Goal: Task Accomplishment & Management: Use online tool/utility

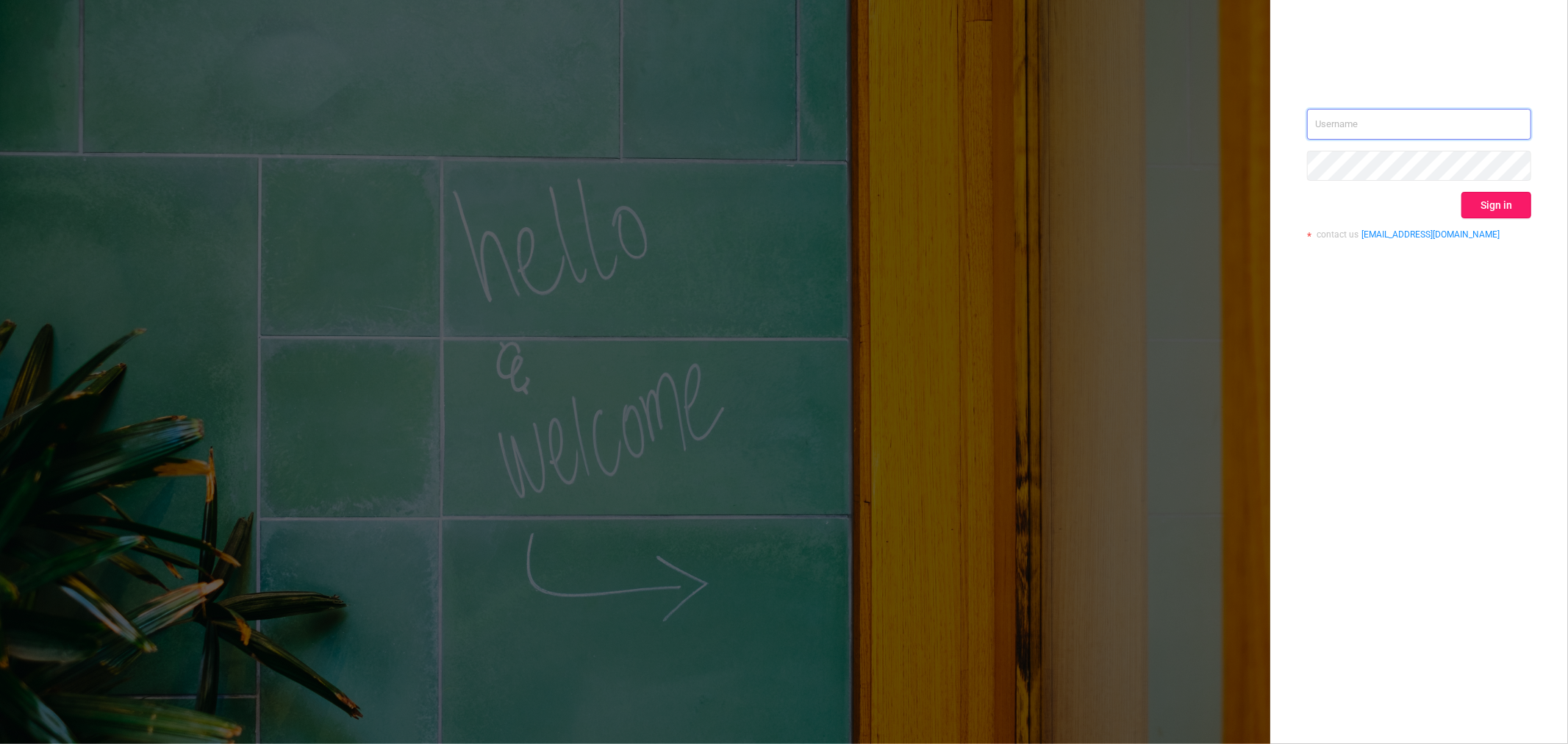
type input "[PERSON_NAME][EMAIL_ADDRESS][DOMAIN_NAME]"
click at [1410, 214] on button "Sign in" at bounding box center [1495, 205] width 70 height 27
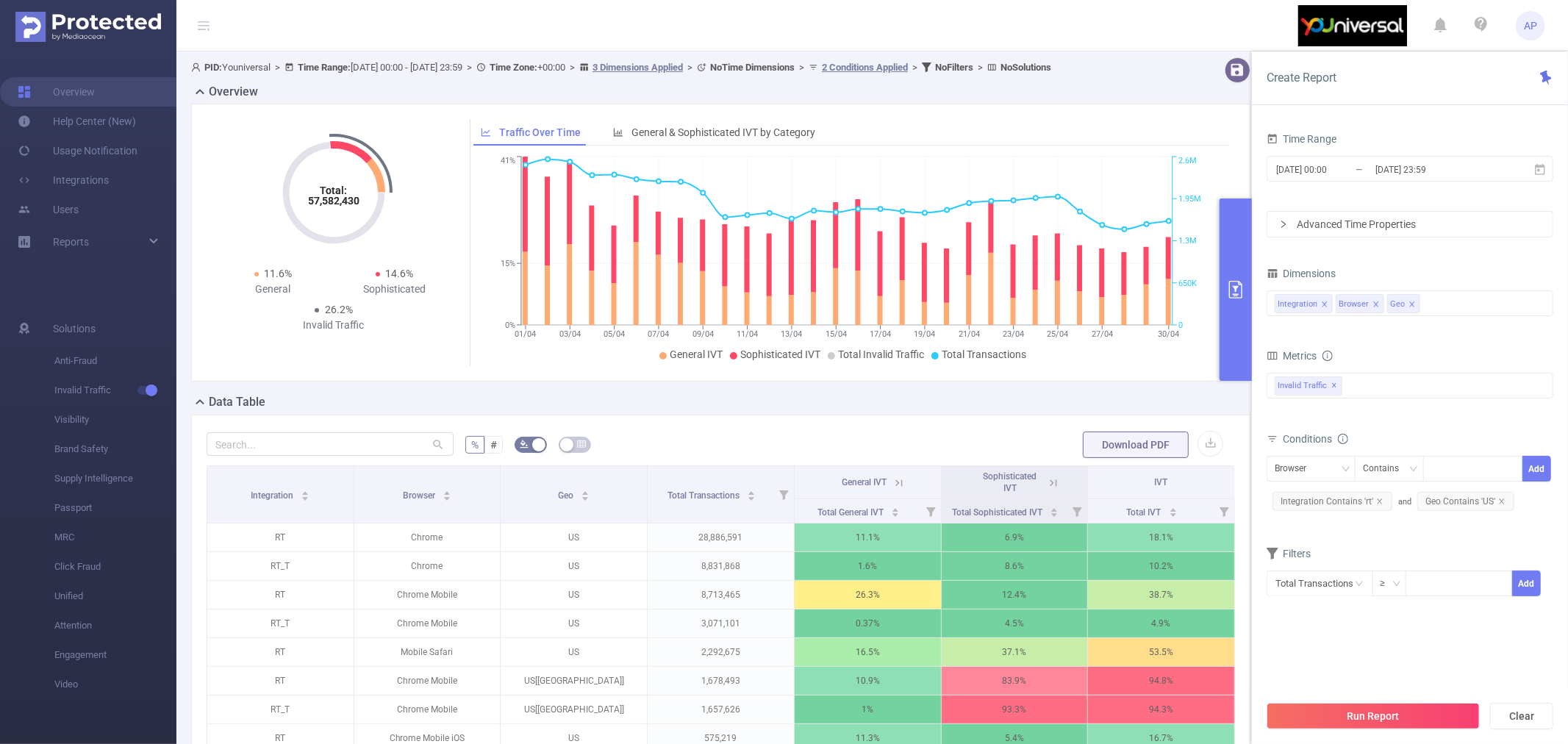
click at [1380, 150] on div "Time Range" at bounding box center [1410, 140] width 287 height 24
click at [1358, 163] on input "[DATE] 00:00" at bounding box center [1334, 169] width 119 height 19
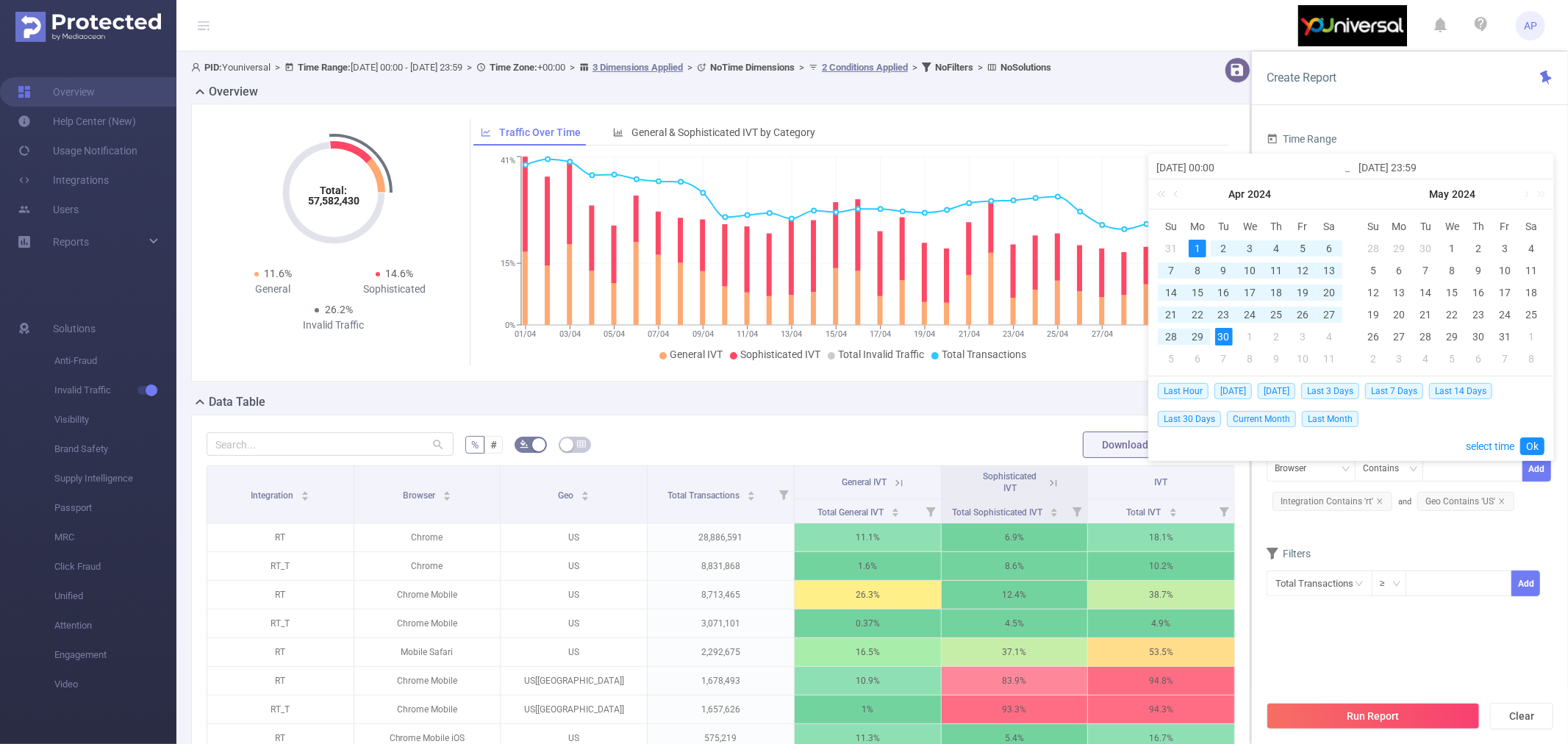
click at [1201, 165] on input "[DATE] 00:00" at bounding box center [1250, 167] width 188 height 18
click at [1254, 196] on link "2024" at bounding box center [1260, 194] width 27 height 29
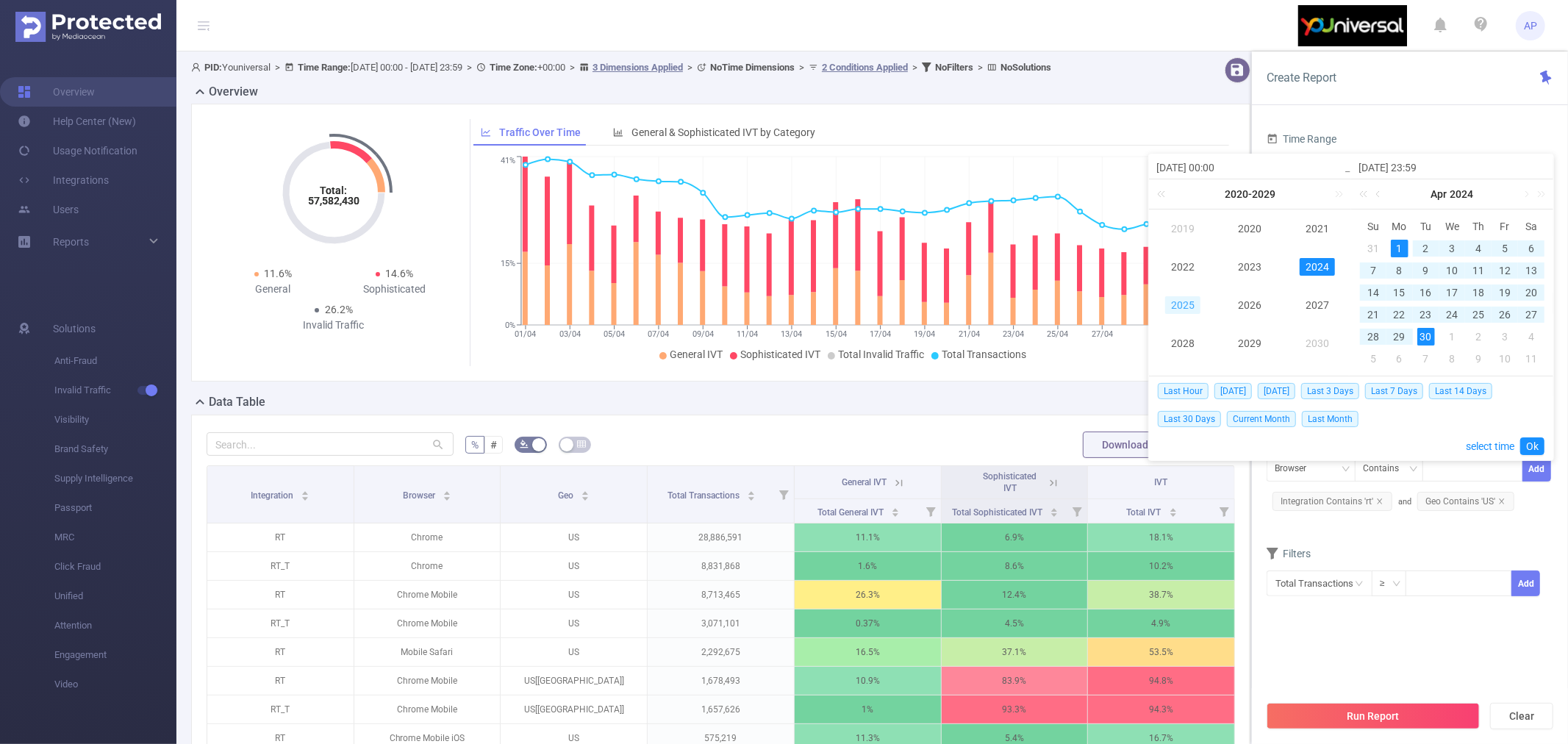
click at [1175, 299] on link "2025" at bounding box center [1183, 305] width 35 height 18
click at [1253, 191] on link "2025" at bounding box center [1260, 194] width 27 height 29
click at [1188, 310] on link "2025" at bounding box center [1183, 305] width 35 height 18
click at [1238, 195] on link "Apr" at bounding box center [1237, 194] width 19 height 29
click at [1188, 230] on link "Jan" at bounding box center [1182, 228] width 29 height 18
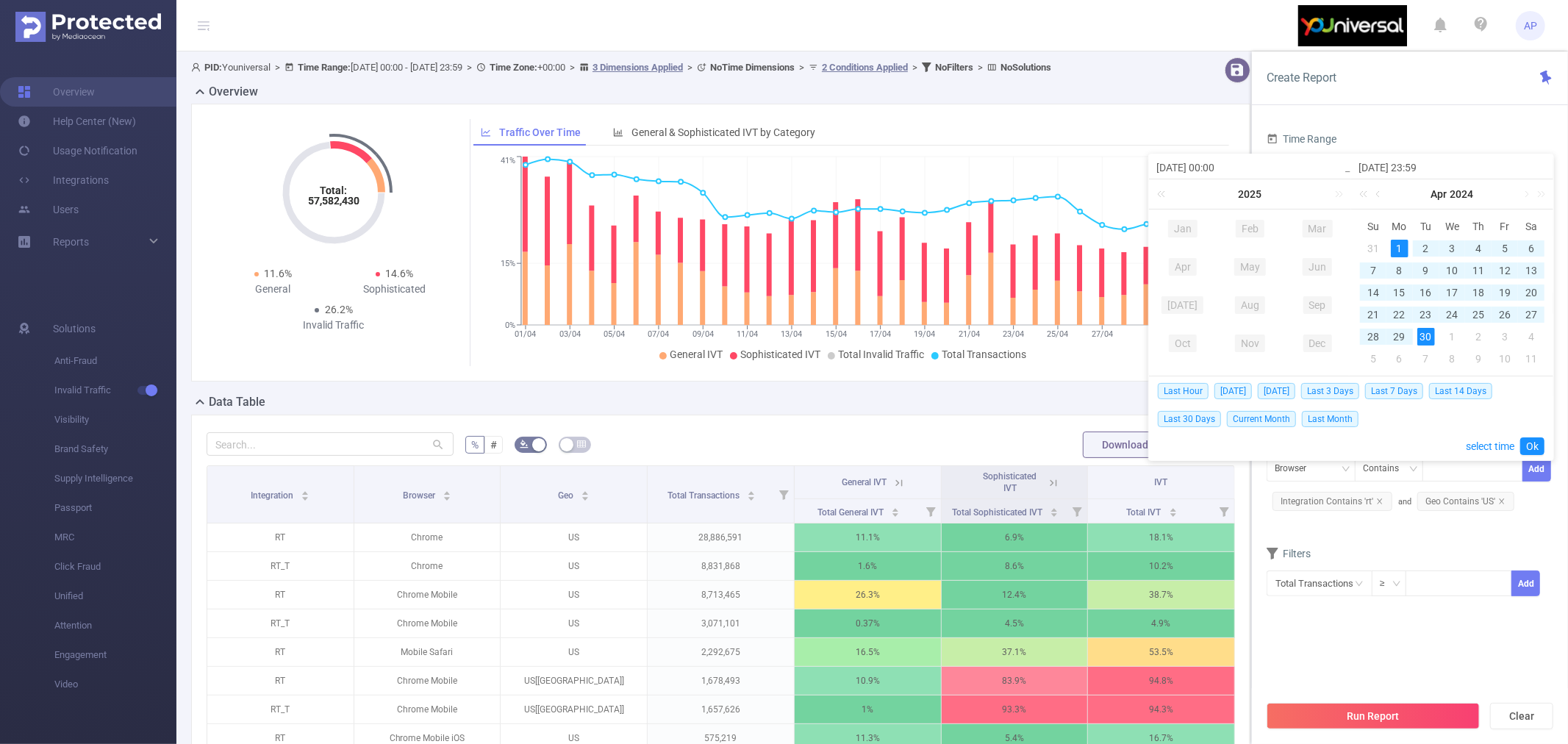
click at [1179, 221] on link "Jan" at bounding box center [1182, 228] width 29 height 18
click at [1179, 224] on link "Jan" at bounding box center [1182, 228] width 29 height 18
click at [1244, 195] on span "2025" at bounding box center [1250, 194] width 24 height 12
click at [1188, 297] on link "2025" at bounding box center [1183, 305] width 35 height 18
click at [1336, 193] on link at bounding box center [1336, 194] width 19 height 29
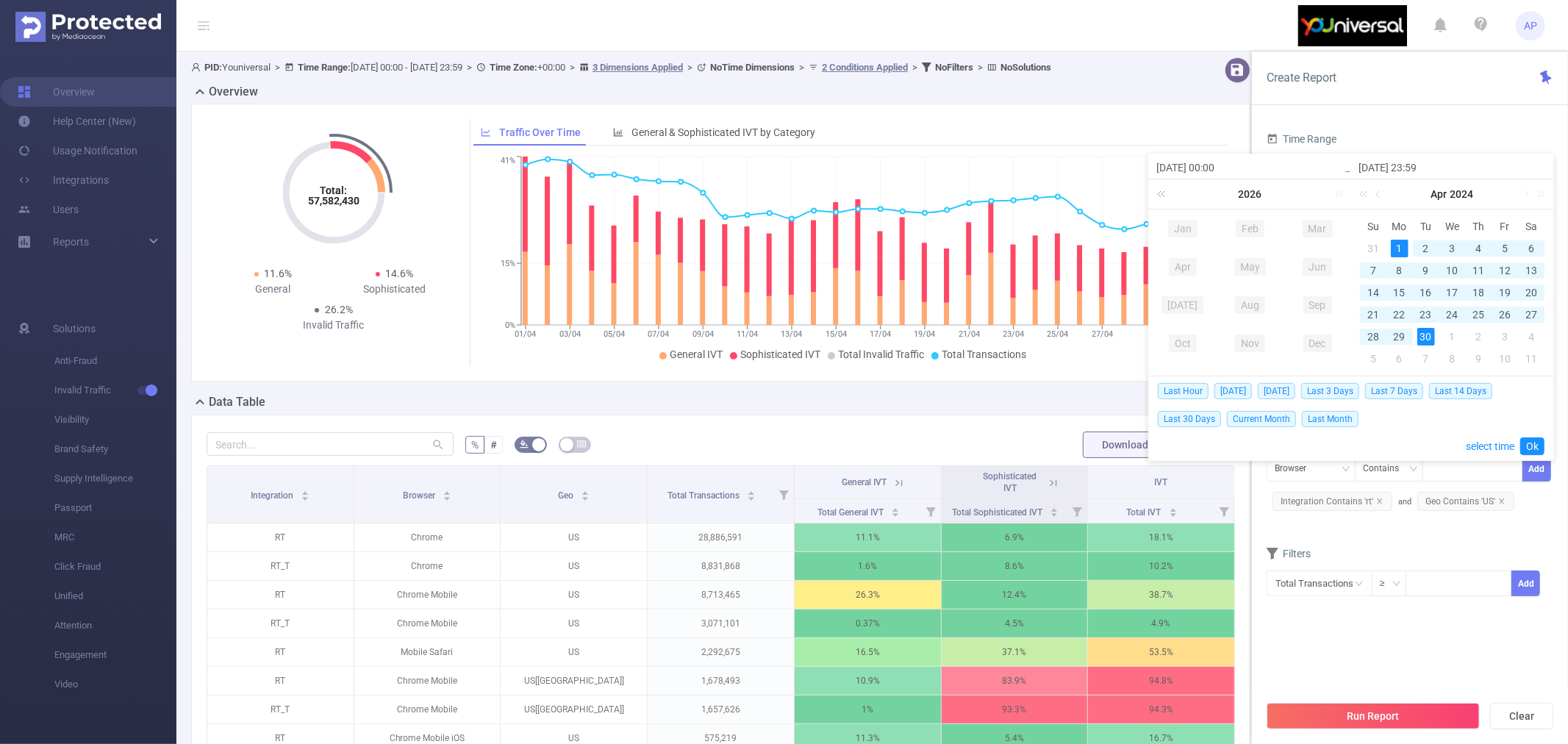
click at [1162, 195] on link at bounding box center [1164, 194] width 19 height 29
click at [1247, 336] on link "Nov" at bounding box center [1250, 343] width 30 height 18
click at [1318, 226] on link "Mar" at bounding box center [1318, 228] width 30 height 18
click at [1217, 167] on input "[DATE] 00:00" at bounding box center [1250, 167] width 188 height 18
click at [1180, 167] on input "[DATE] 00:00" at bounding box center [1250, 167] width 188 height 18
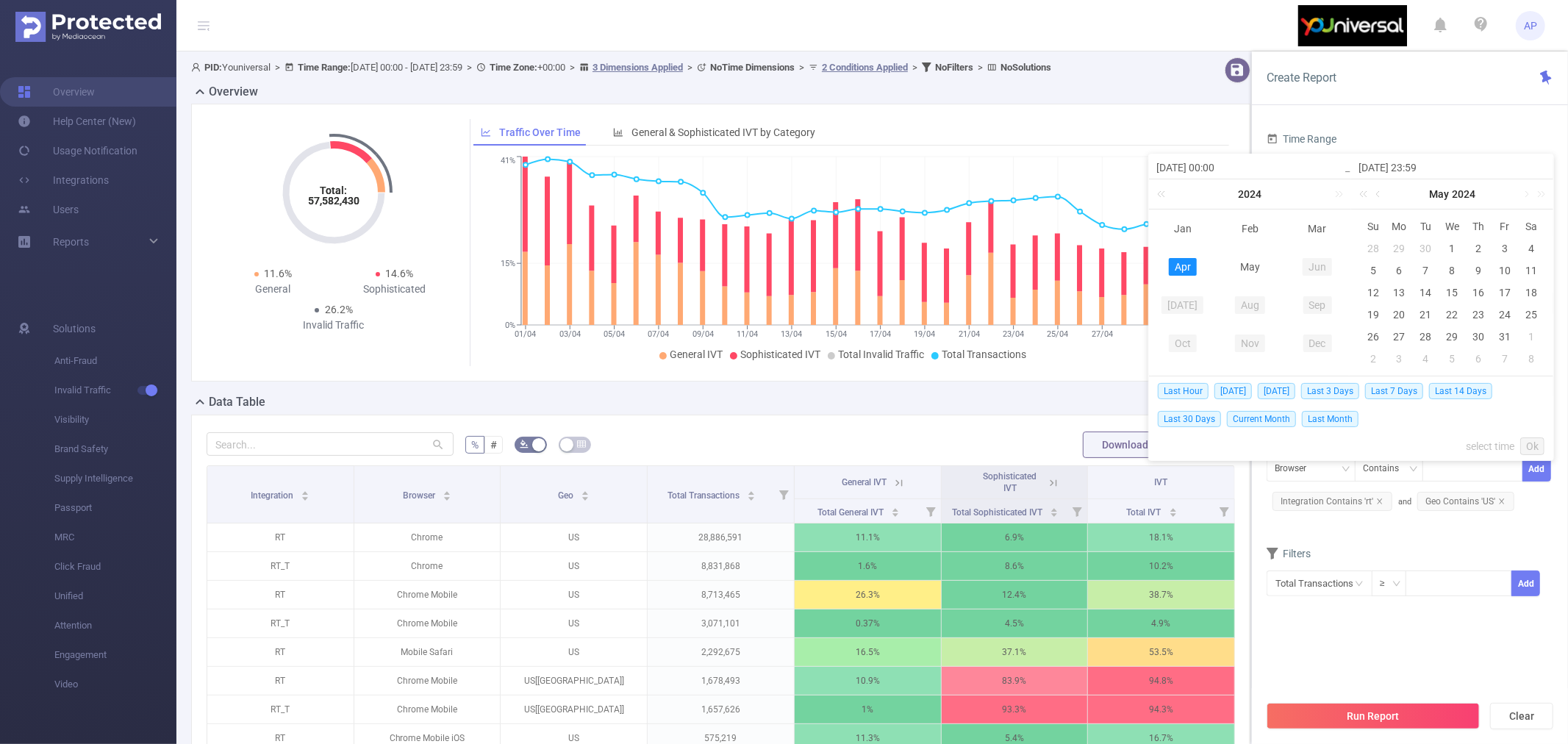
click at [1209, 167] on input "[DATE] 00:00" at bounding box center [1250, 167] width 188 height 18
click at [1184, 226] on link "Jan" at bounding box center [1182, 228] width 29 height 18
click at [1180, 170] on input "[DATE] 00:00" at bounding box center [1250, 167] width 188 height 18
click at [1179, 169] on input "[DATE] 00:00" at bounding box center [1250, 167] width 188 height 18
click at [1311, 165] on input "[DATE] 00:00" at bounding box center [1250, 167] width 188 height 18
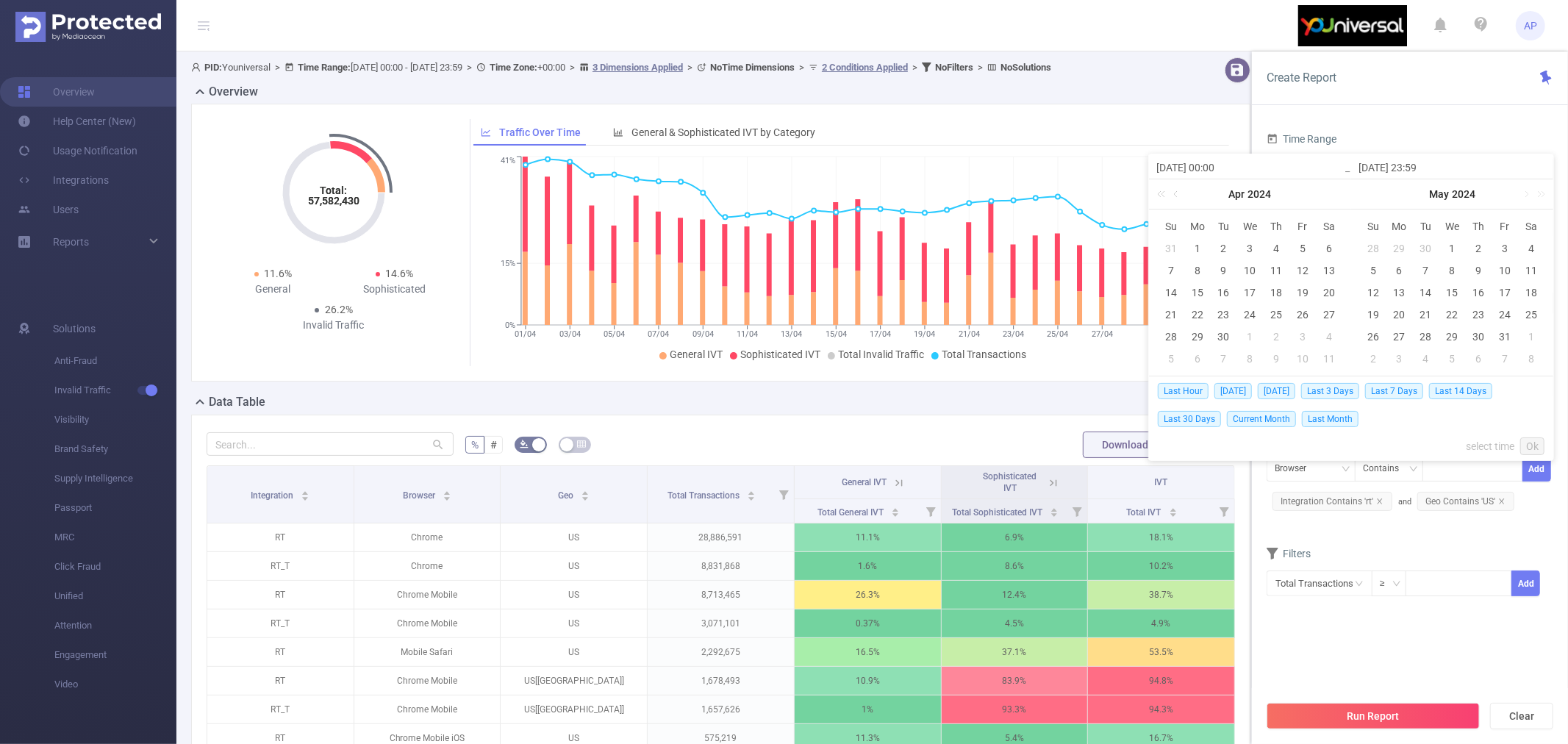
click at [1194, 166] on input "[DATE] 00:00" at bounding box center [1250, 167] width 188 height 18
click at [1292, 173] on input "[DATE] 00:00" at bounding box center [1250, 167] width 188 height 18
type input "[DATE] 00:00"
click at [1333, 196] on div "[DATE]" at bounding box center [1249, 194] width 202 height 29
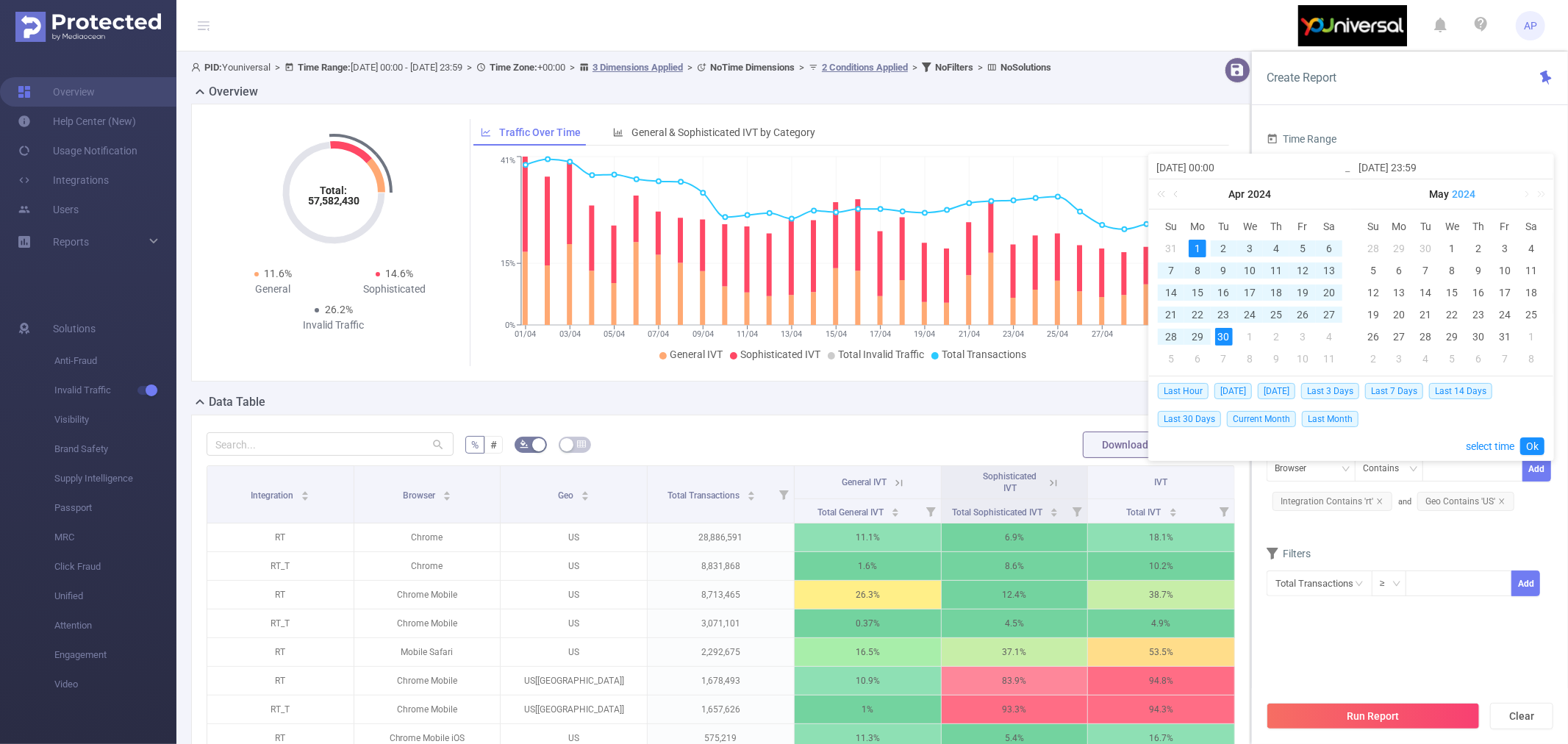
click at [1410, 192] on link "2024" at bounding box center [1464, 194] width 27 height 29
click at [1378, 303] on link "2025" at bounding box center [1385, 305] width 35 height 18
click at [1410, 194] on link at bounding box center [1525, 194] width 13 height 29
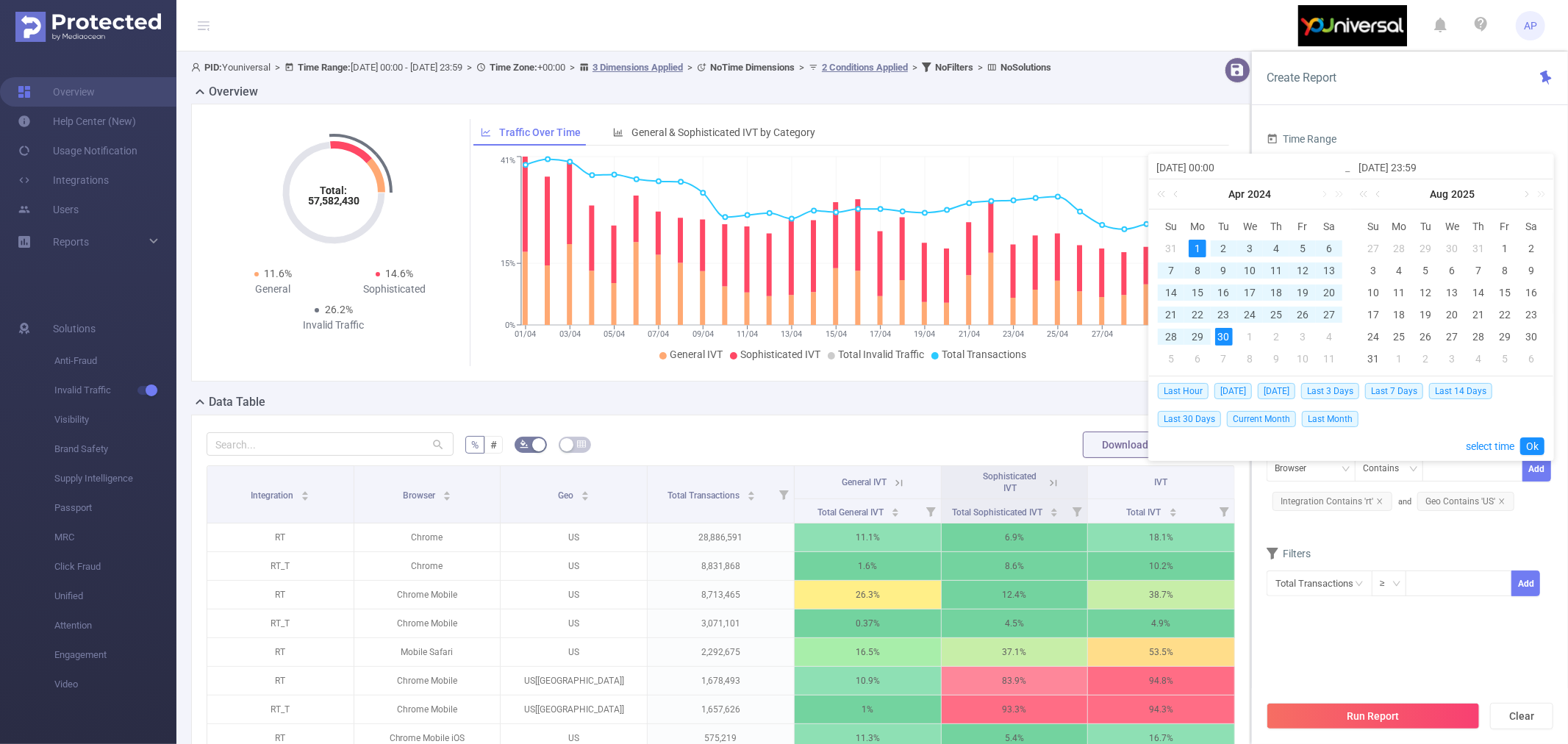
click at [1410, 194] on link at bounding box center [1525, 194] width 13 height 29
click at [1410, 334] on div "30" at bounding box center [1426, 337] width 18 height 18
type input "[DATE] 00:00"
type input "[DATE] 23:59"
type input "[DATE] 00:00"
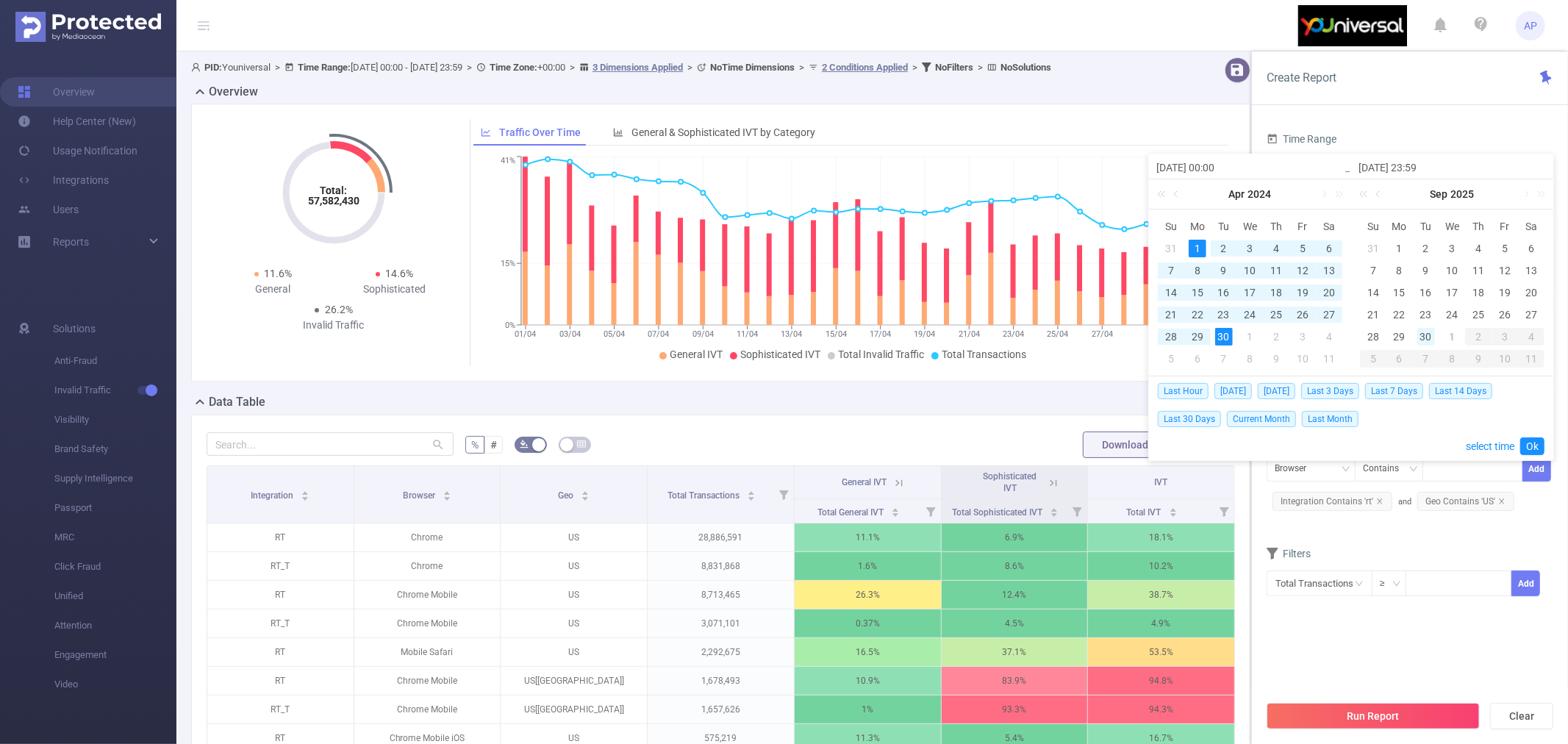
type input "[DATE] 23:59"
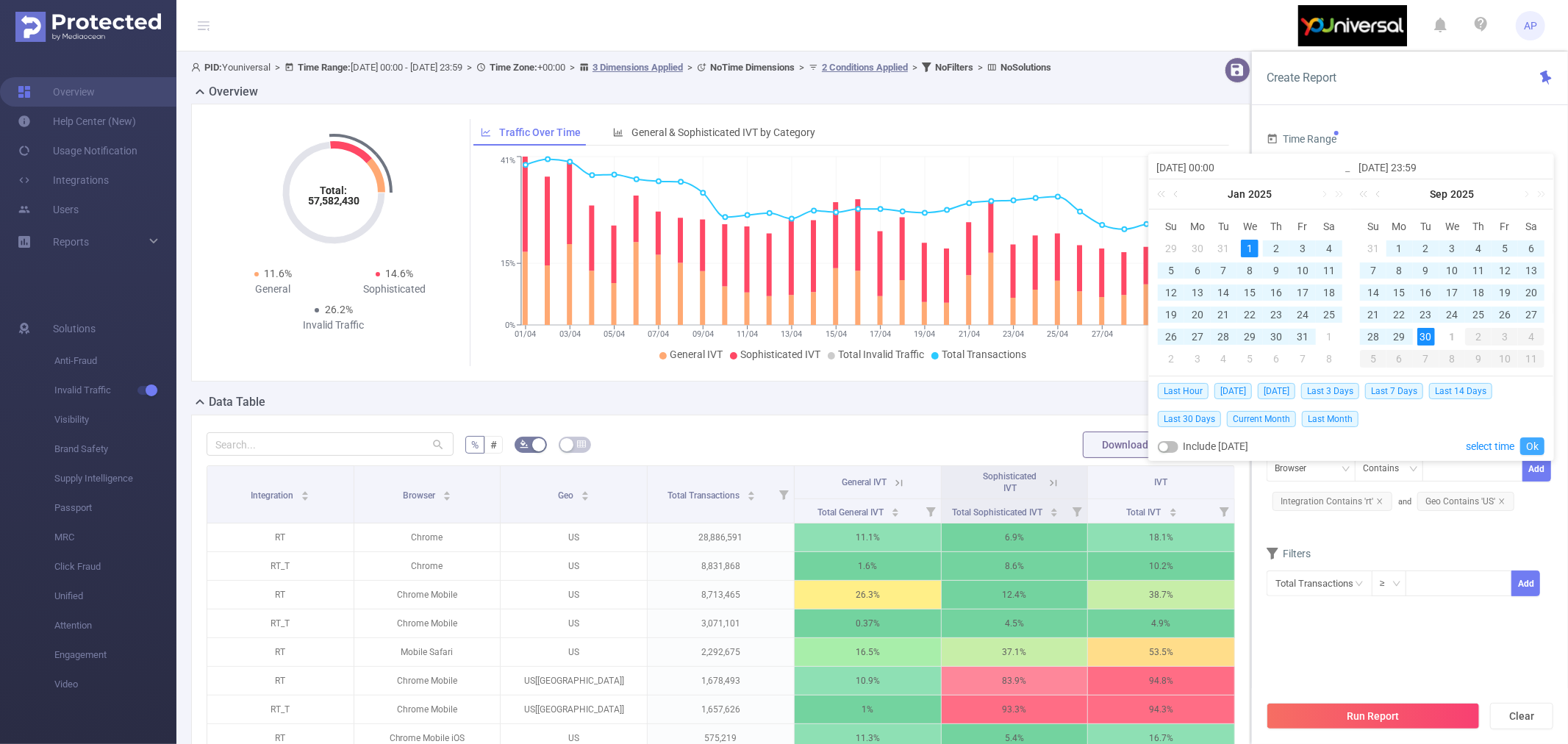
click at [1410, 443] on link "Ok" at bounding box center [1532, 446] width 24 height 18
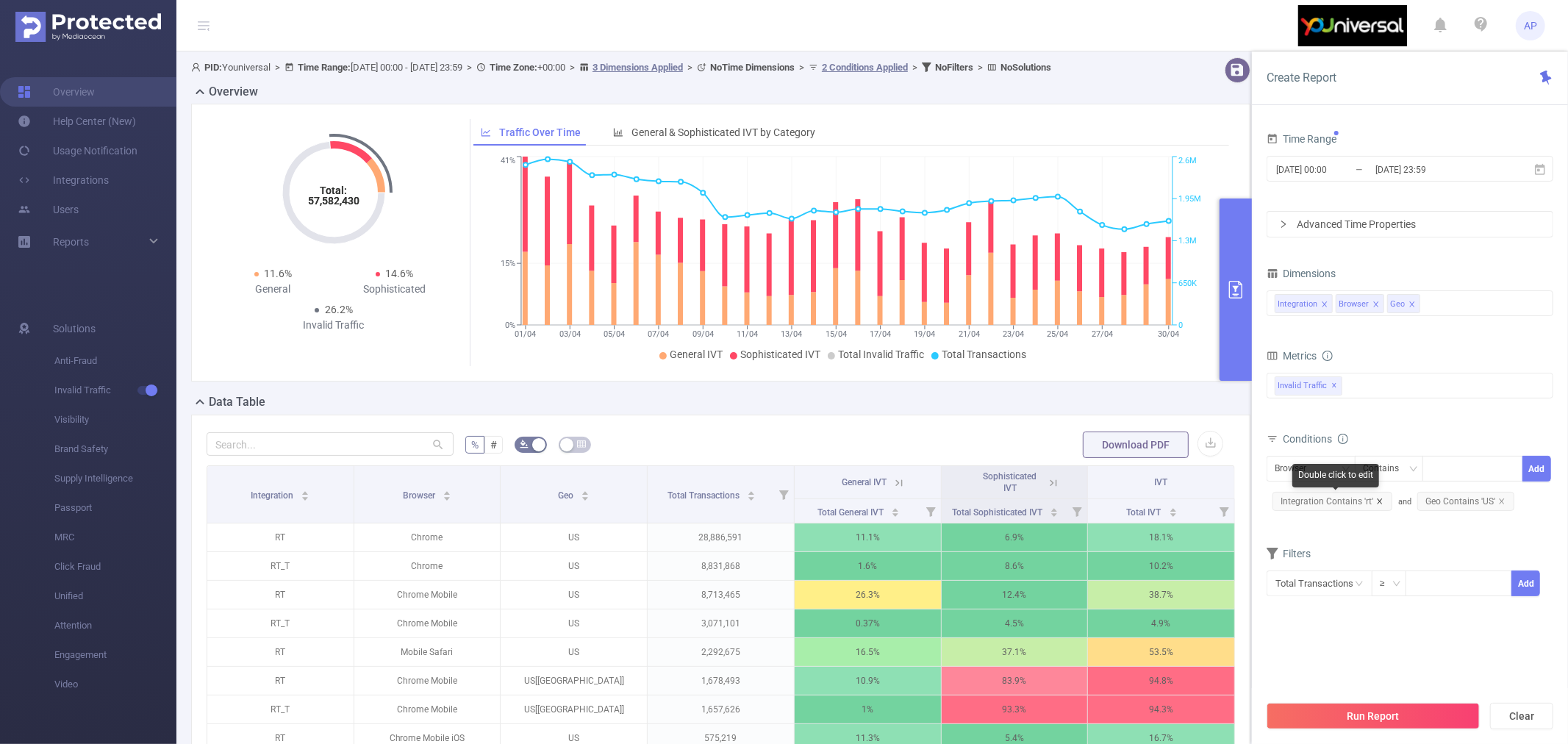
click at [1379, 497] on icon "icon: close" at bounding box center [1380, 501] width 7 height 7
click at [1360, 502] on span "Geo Contains 'US'" at bounding box center [1321, 502] width 97 height 19
click at [1357, 497] on icon "icon: close" at bounding box center [1357, 501] width 7 height 7
click at [1356, 383] on div "Invalid Traffic ✕" at bounding box center [1410, 385] width 287 height 26
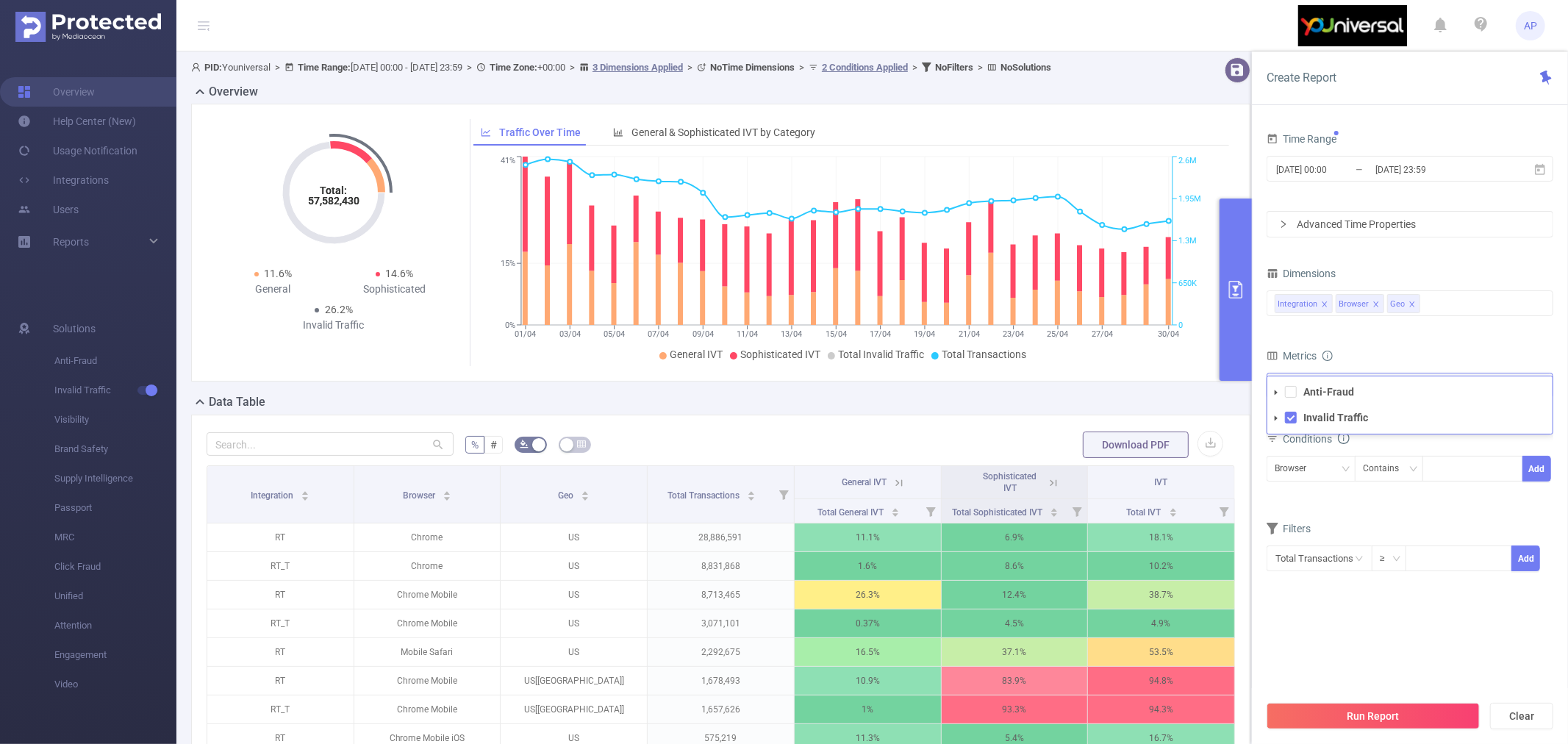
click at [1277, 415] on icon "icon: caret-down" at bounding box center [1276, 418] width 7 height 7
click at [1410, 519] on div "Filters" at bounding box center [1410, 530] width 287 height 24
click at [1327, 471] on div "Browser" at bounding box center [1311, 468] width 73 height 24
click at [1331, 494] on li "Integration" at bounding box center [1311, 499] width 89 height 24
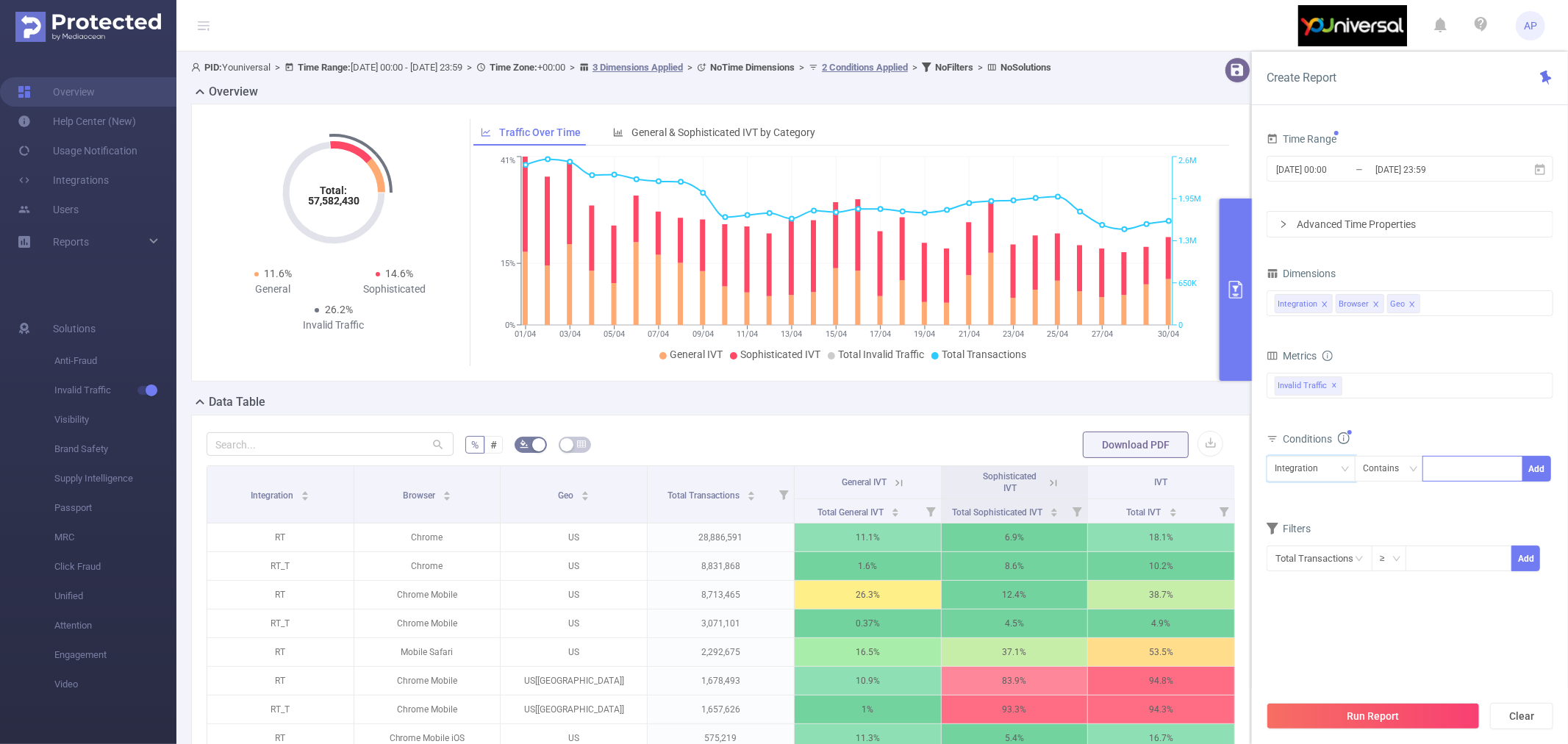
click at [1410, 472] on div at bounding box center [1473, 468] width 85 height 24
type input "JS"
click at [1410, 495] on li "JS" at bounding box center [1472, 499] width 100 height 24
click at [1410, 472] on button "Add" at bounding box center [1536, 468] width 28 height 26
click at [1404, 669] on button "Run Report" at bounding box center [1372, 716] width 213 height 27
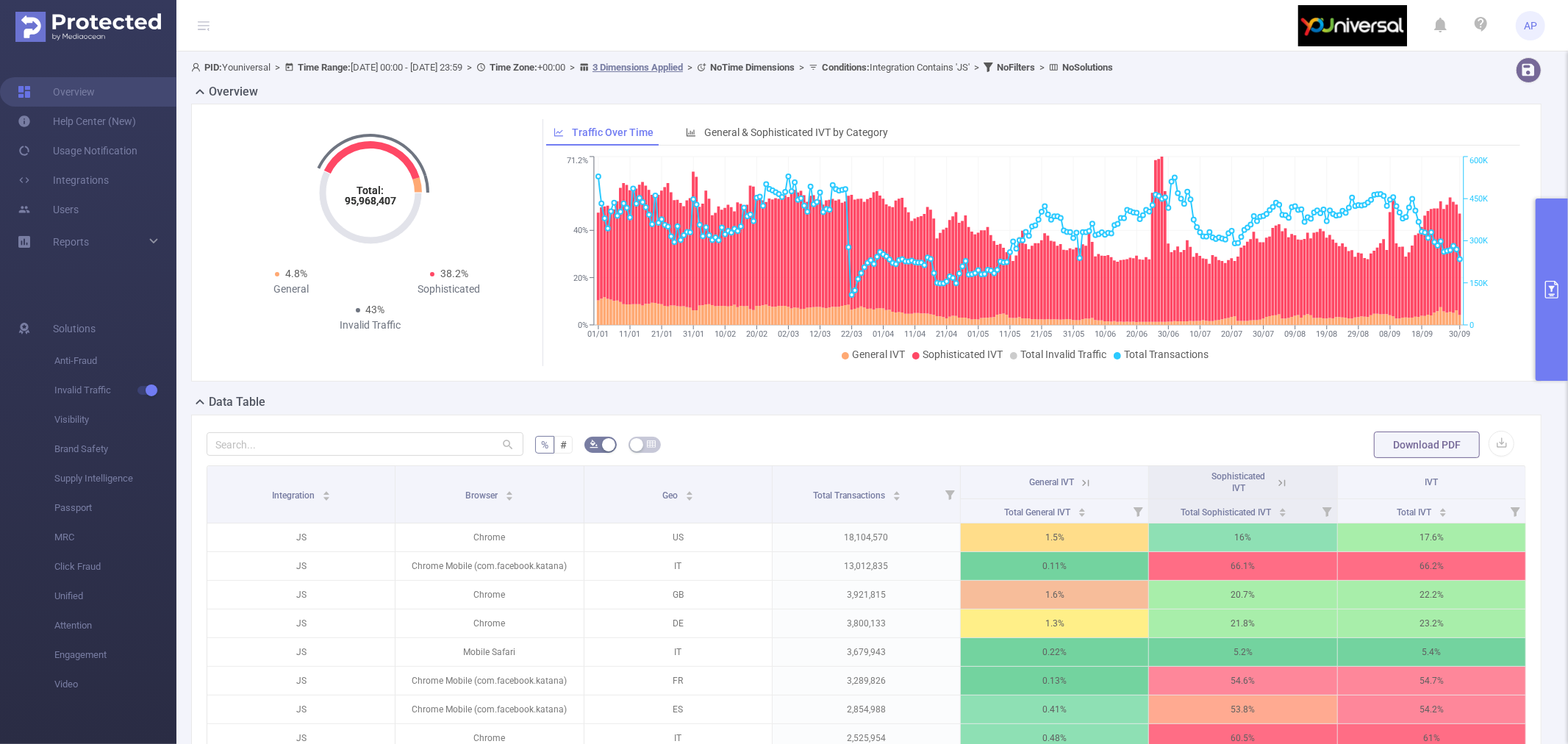
drag, startPoint x: 1553, startPoint y: 287, endPoint x: 1519, endPoint y: 319, distance: 46.7
click at [1410, 287] on icon "primary" at bounding box center [1551, 289] width 13 height 18
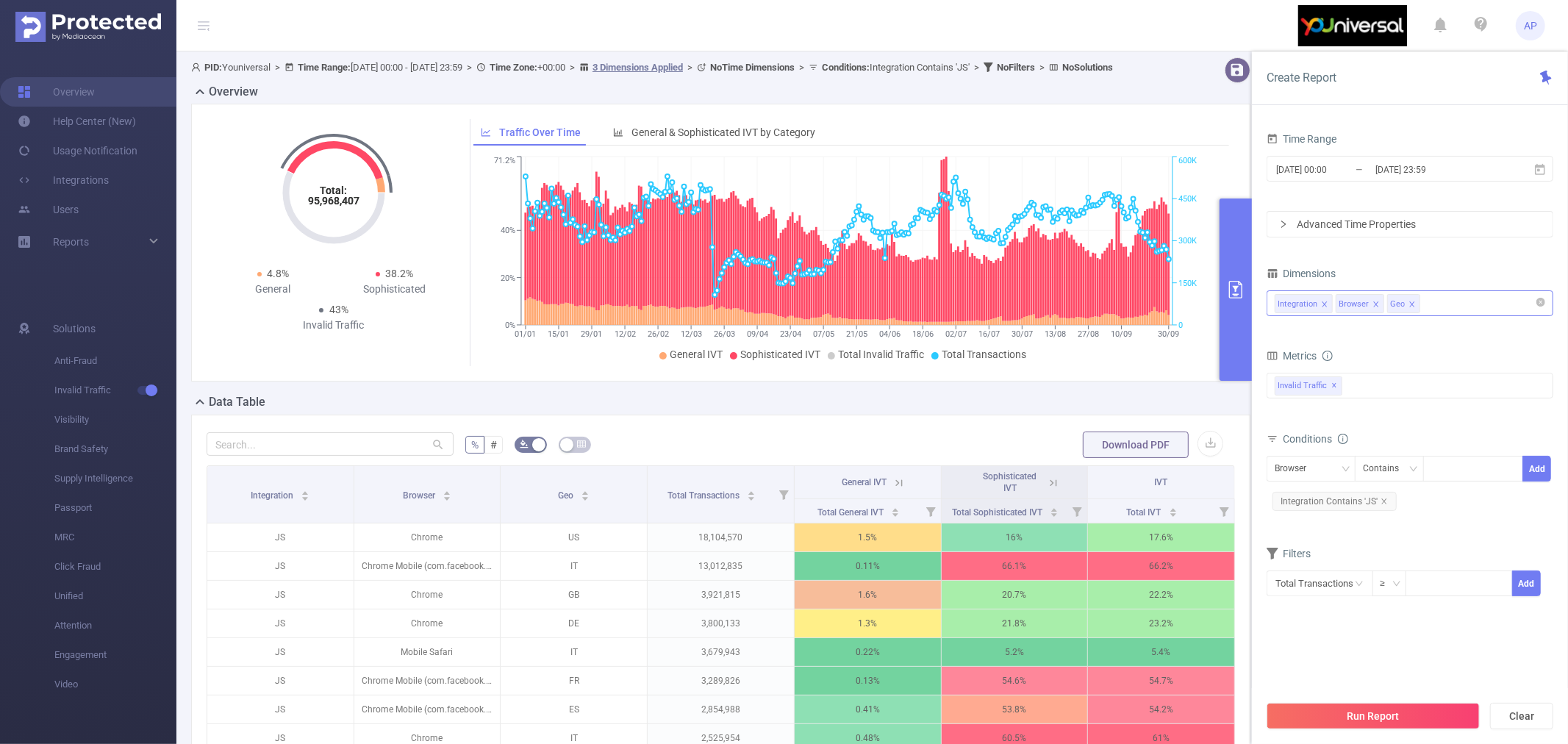
click at [1376, 306] on icon "icon: close" at bounding box center [1376, 304] width 7 height 7
click at [1357, 303] on icon "icon: close" at bounding box center [1361, 304] width 7 height 7
click at [1047, 489] on icon at bounding box center [1053, 482] width 13 height 13
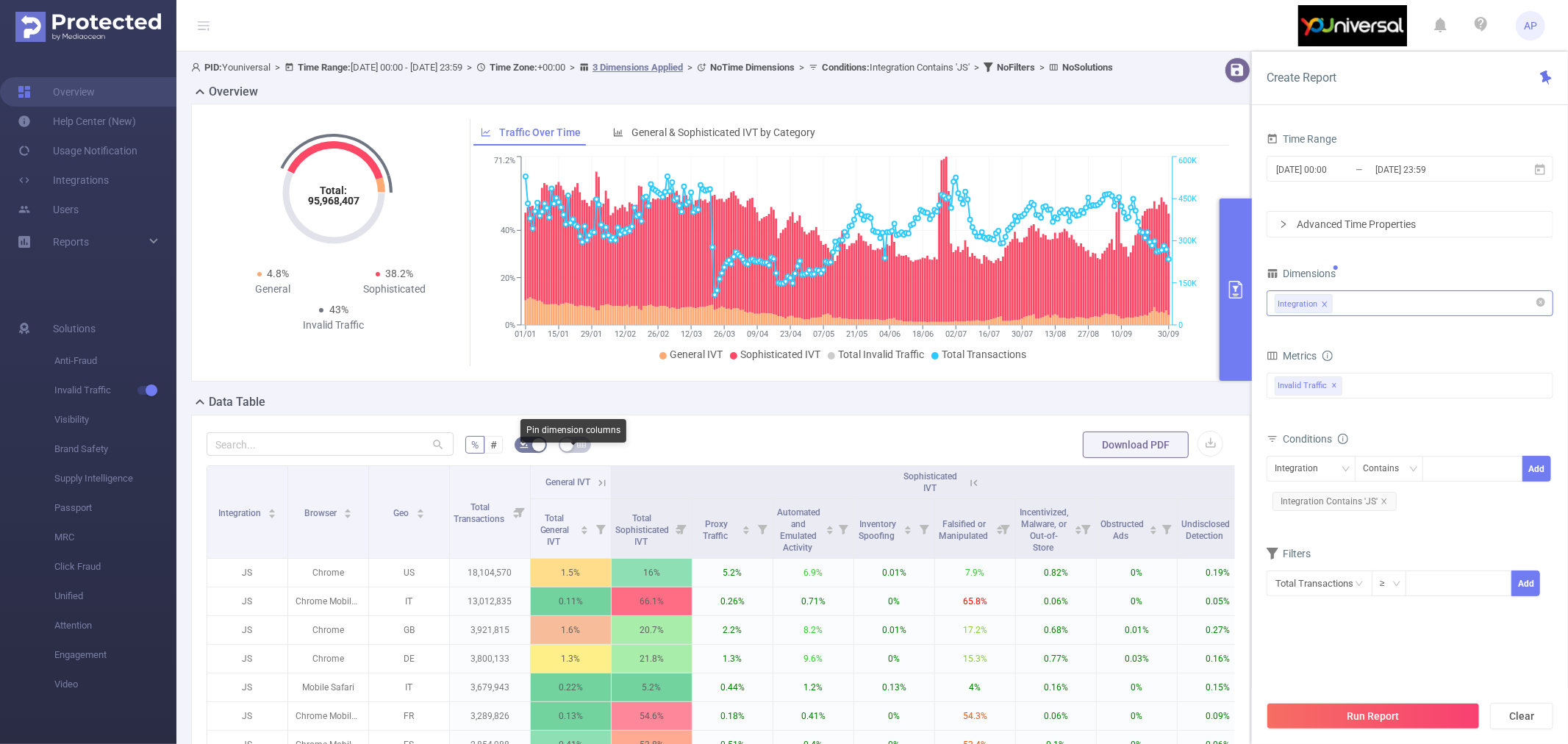
click at [568, 453] on button "button" at bounding box center [574, 444] width 33 height 16
click at [978, 489] on icon at bounding box center [973, 482] width 13 height 13
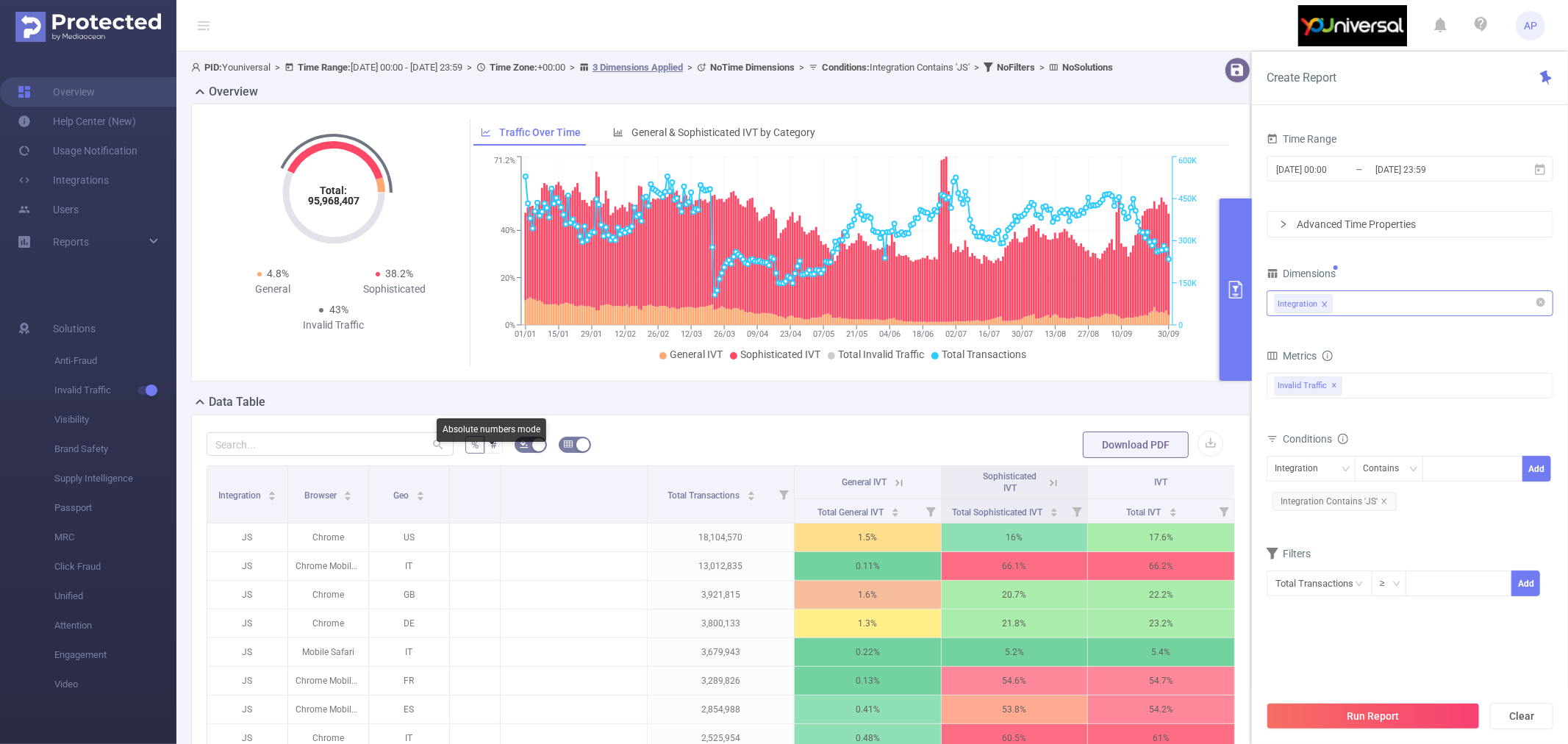
click at [490, 450] on span "#" at bounding box center [493, 444] width 6 height 12
click at [490, 449] on input "#" at bounding box center [490, 449] width 0 height 0
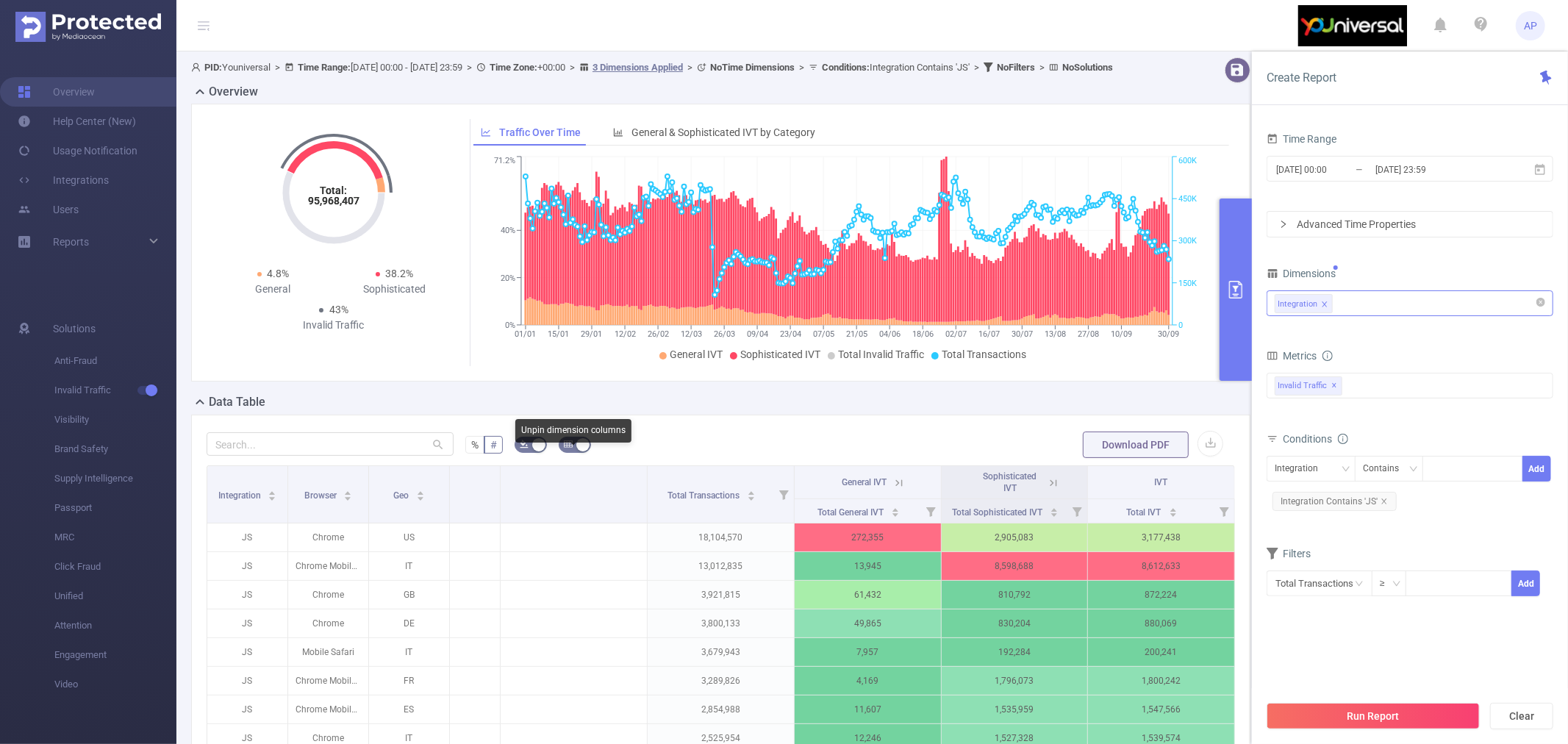
click at [580, 453] on button "button" at bounding box center [574, 444] width 33 height 16
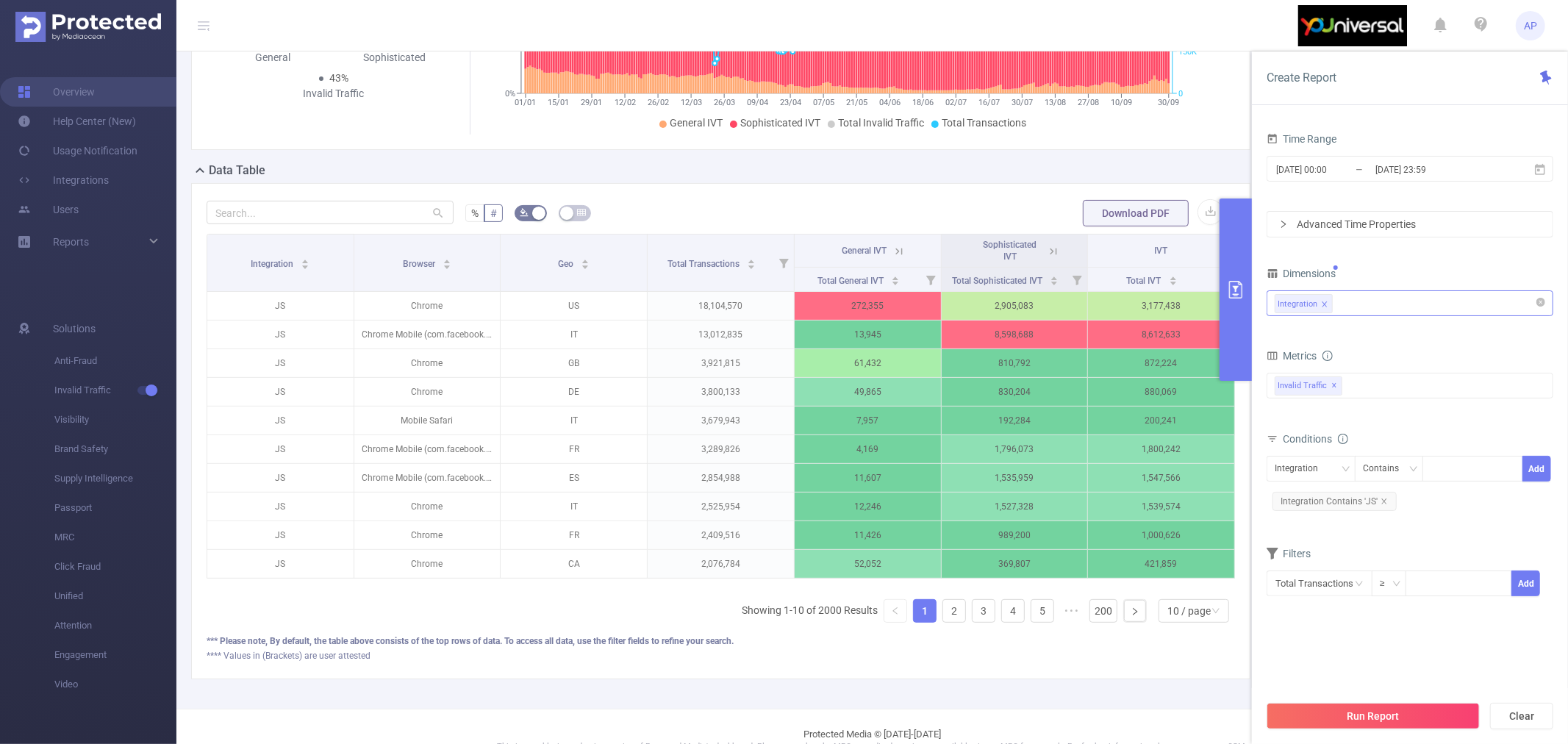
scroll to position [123, 0]
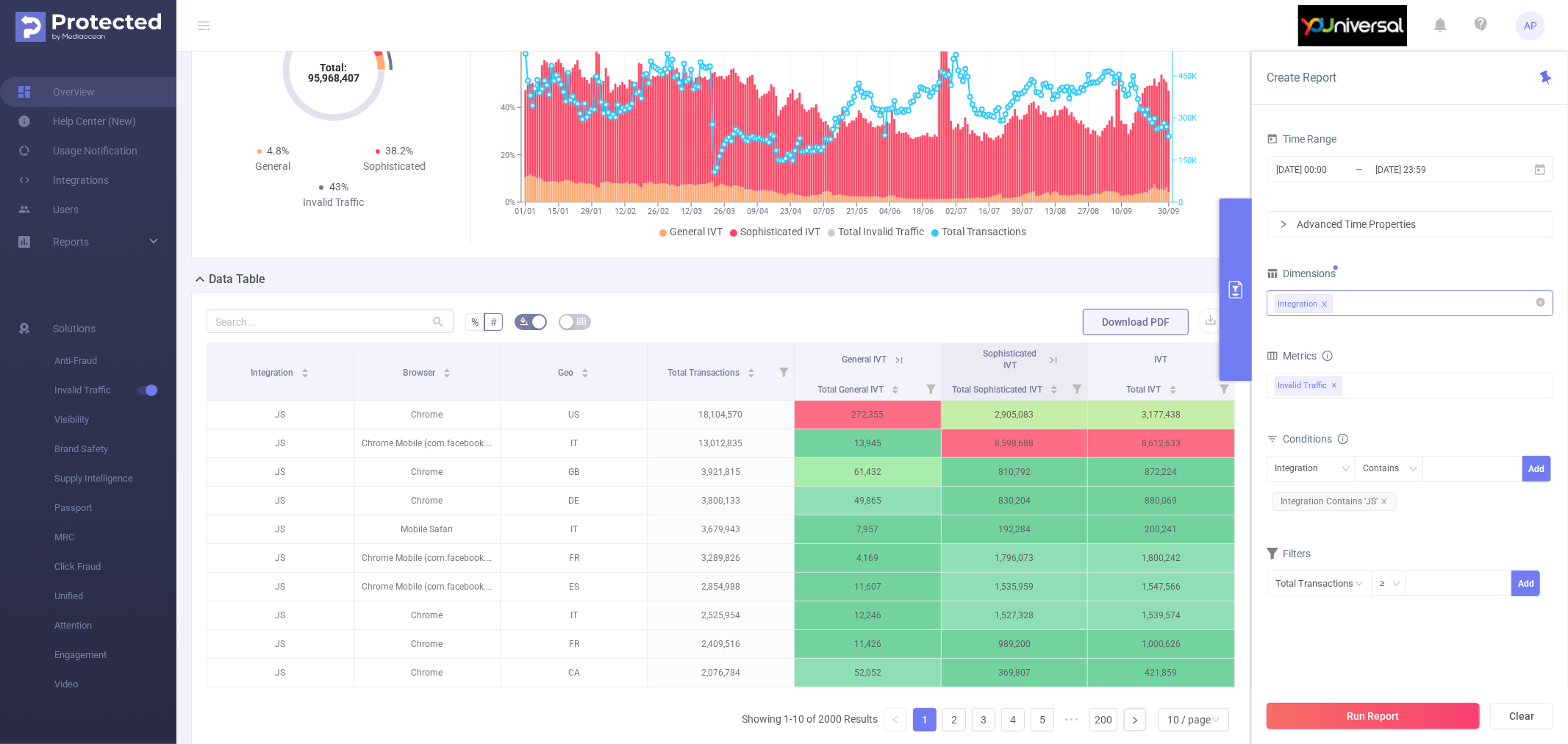
click at [1387, 669] on button "Run Report" at bounding box center [1372, 716] width 213 height 27
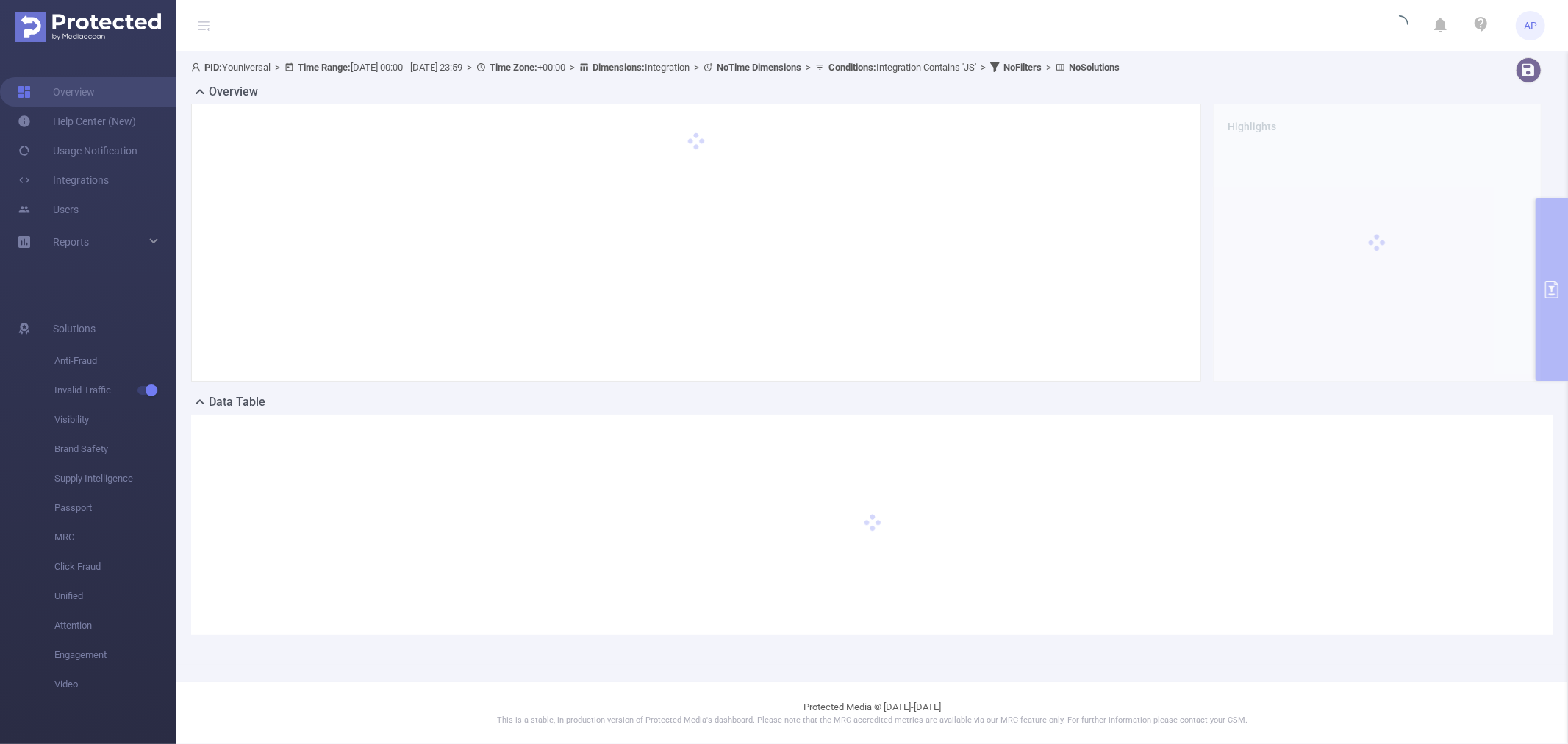
scroll to position [0, 0]
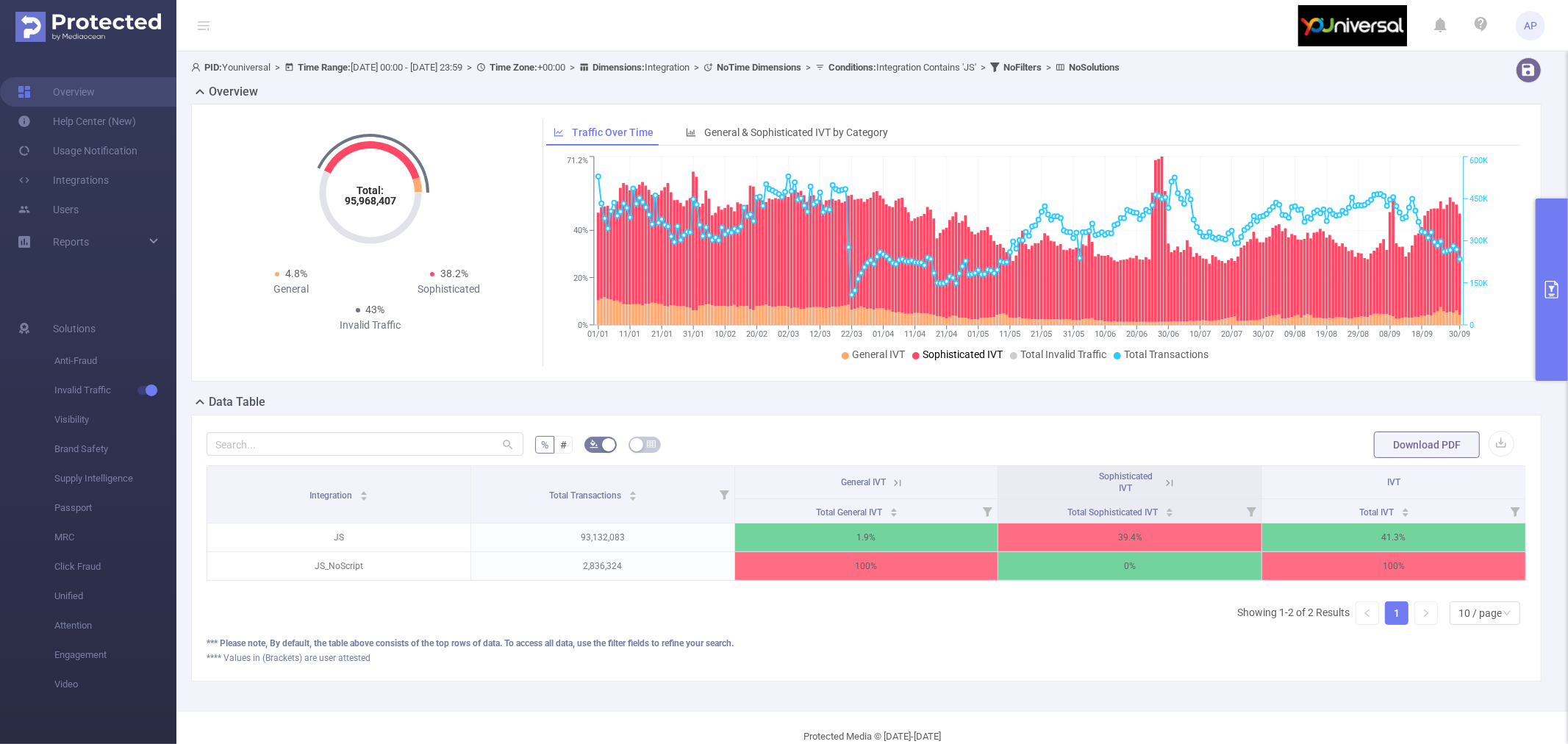
click at [1410, 282] on icon "primary" at bounding box center [1552, 289] width 18 height 18
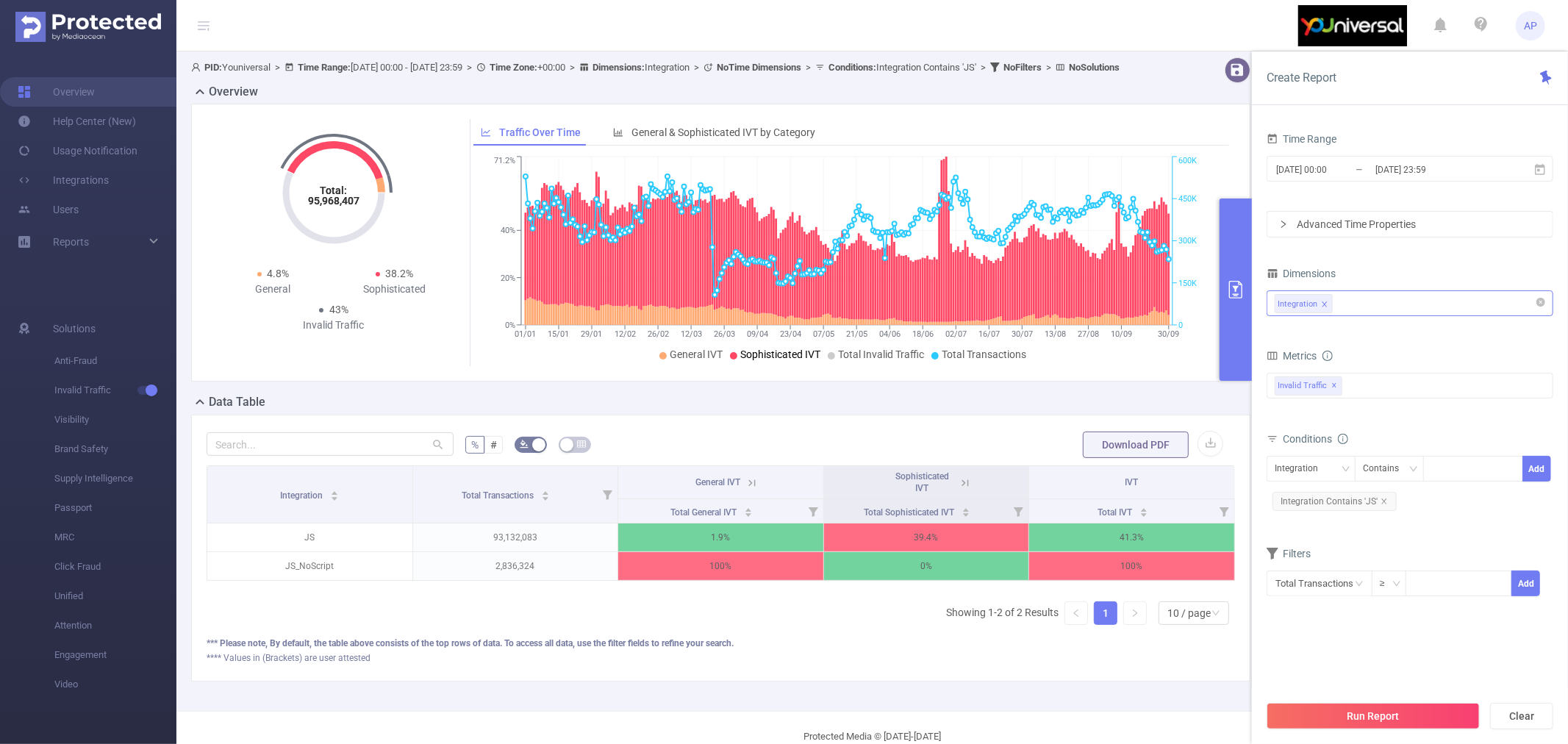
click at [1410, 215] on div "Advanced Time Properties" at bounding box center [1410, 224] width 285 height 25
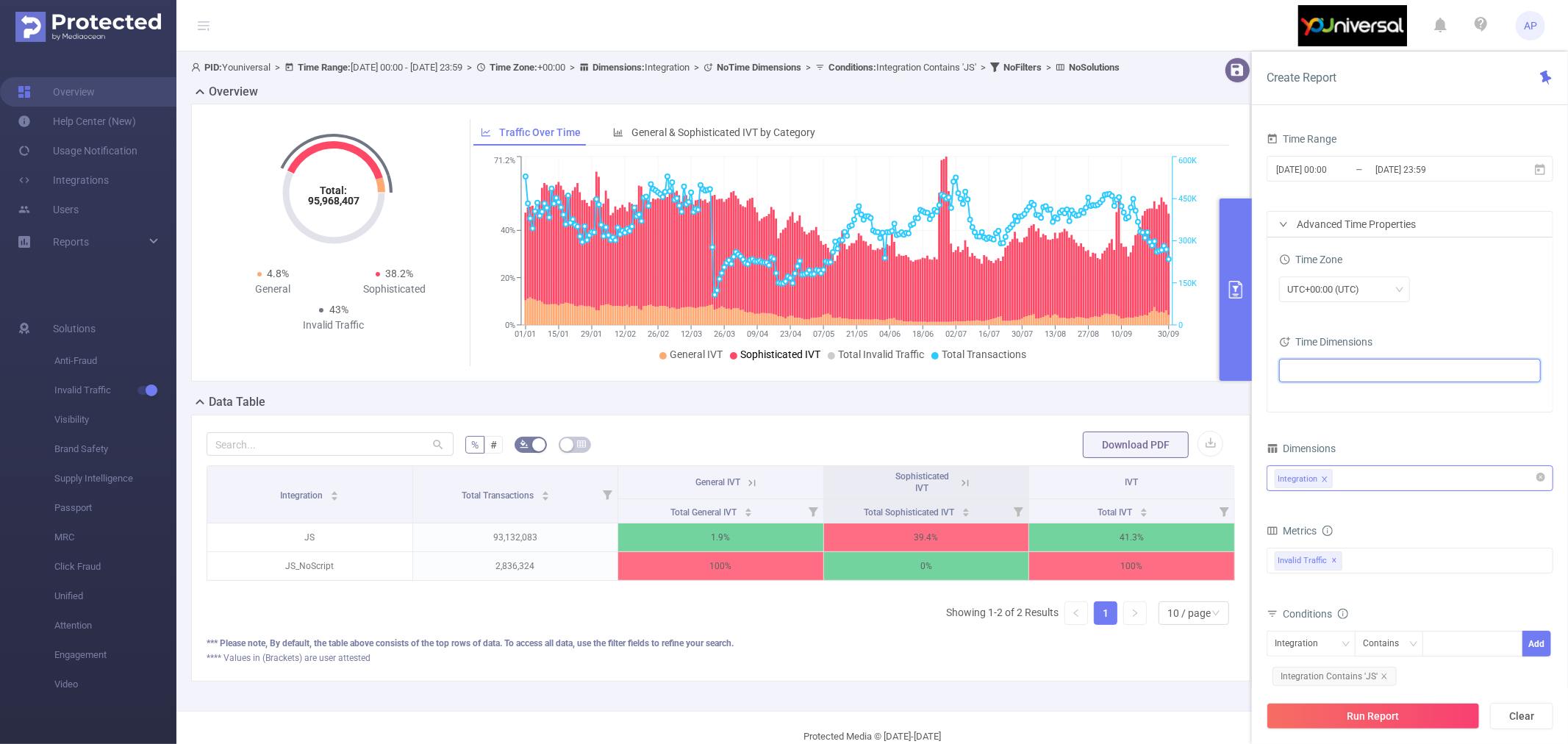
click at [1380, 363] on ul at bounding box center [1403, 370] width 242 height 22
click at [1290, 421] on icon "icon: caret-down" at bounding box center [1291, 424] width 7 height 7
click at [1318, 475] on span at bounding box center [1318, 474] width 12 height 12
click at [1410, 281] on div "UTC+00:00 (UTC)" at bounding box center [1410, 288] width 262 height 26
click at [1357, 669] on button "Run Report" at bounding box center [1372, 716] width 213 height 27
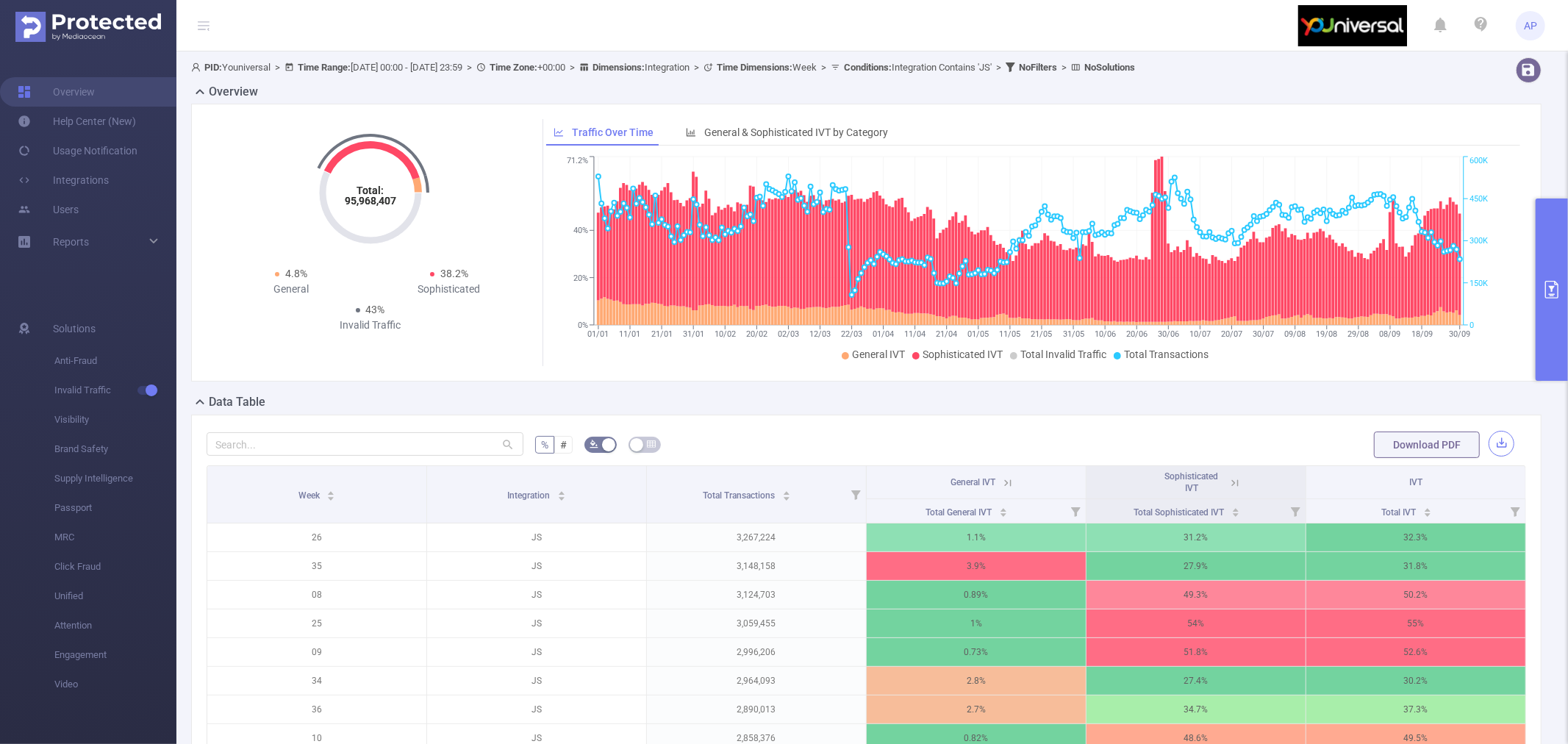
click at [1410, 446] on button "button" at bounding box center [1501, 443] width 26 height 26
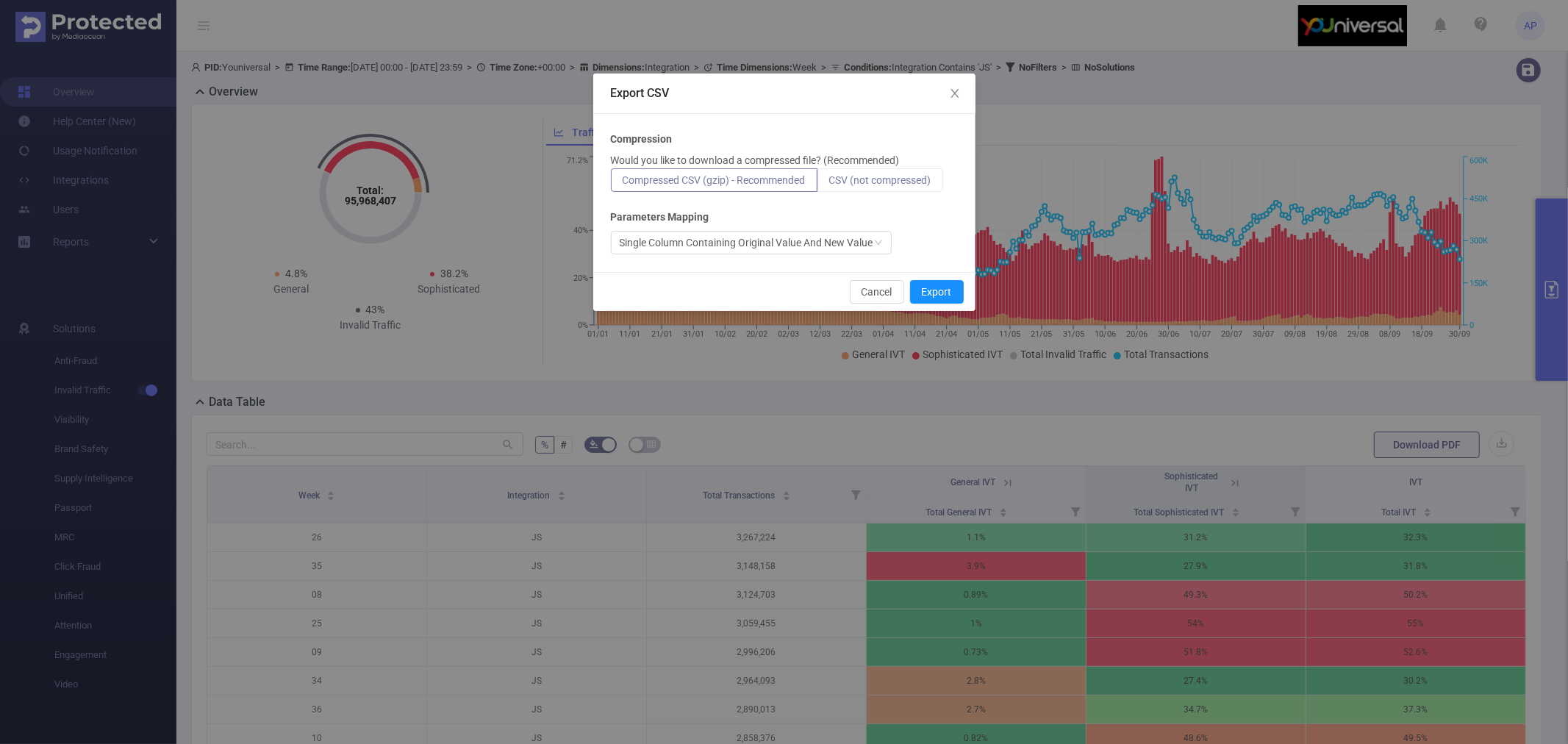
click at [899, 186] on span "CSV (not compressed)" at bounding box center [880, 180] width 102 height 12
click at [829, 184] on input "CSV (not compressed)" at bounding box center [829, 184] width 0 height 0
click at [944, 290] on button "Export" at bounding box center [936, 292] width 54 height 24
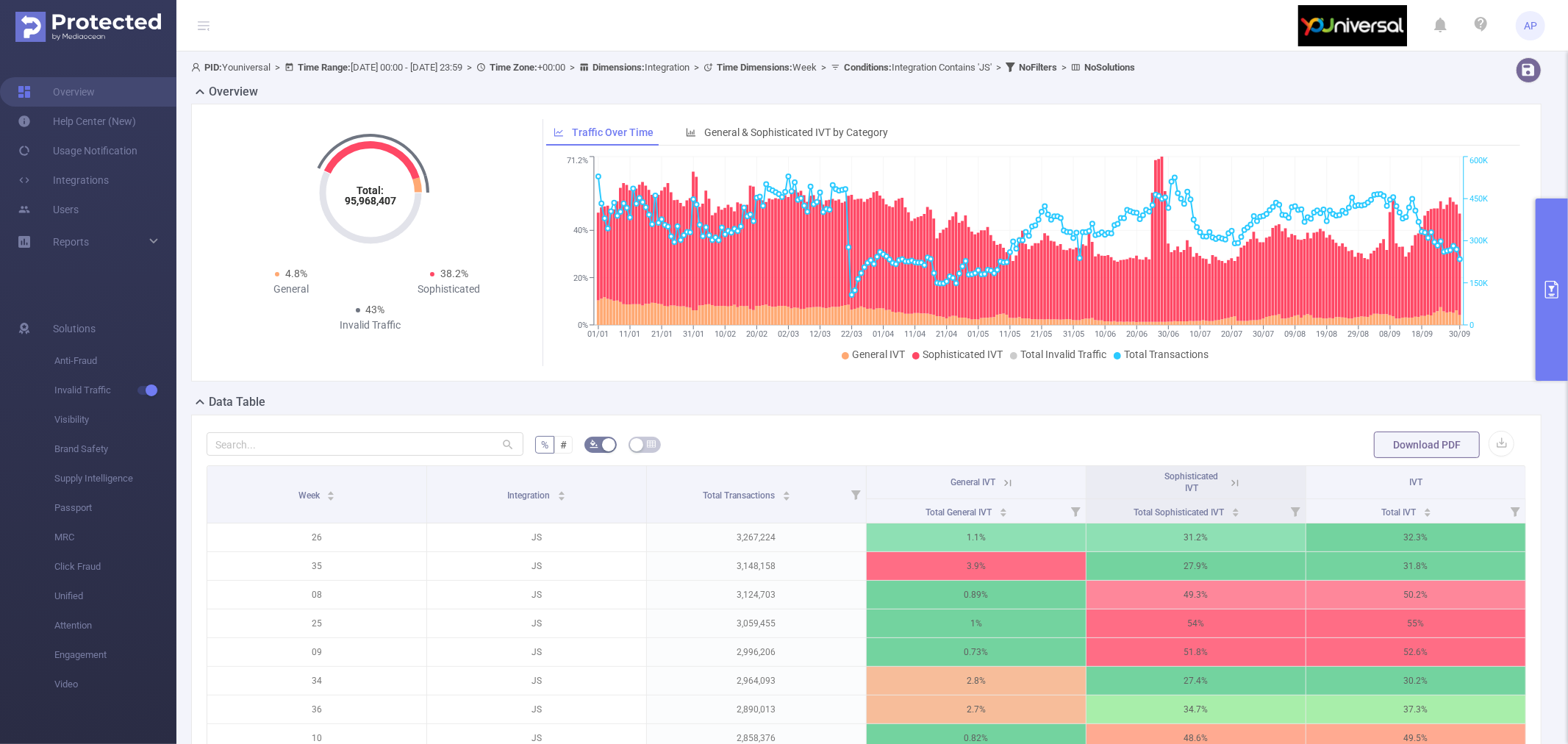
click at [912, 19] on header "AP" at bounding box center [784, 26] width 1568 height 51
